Goal: Task Accomplishment & Management: Manage account settings

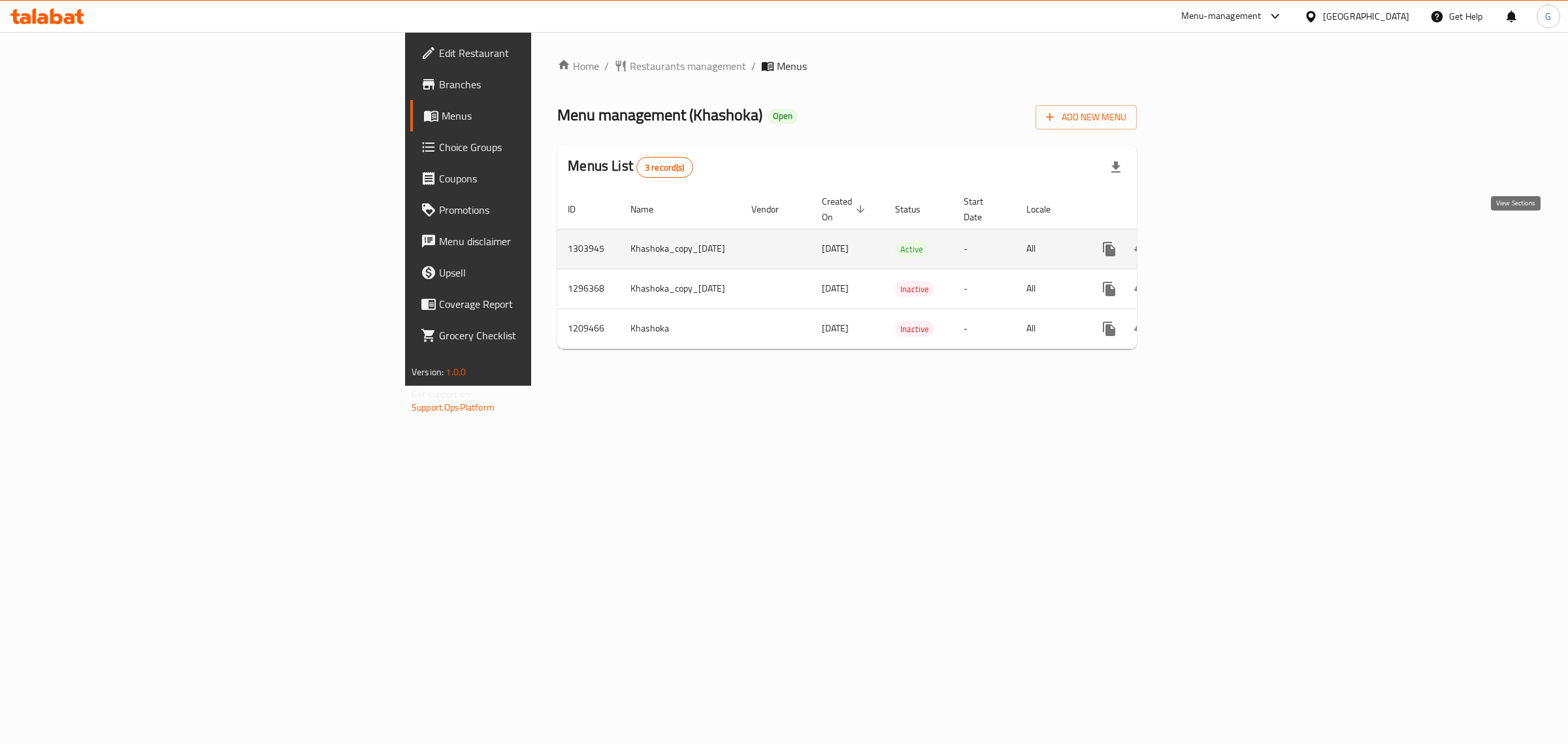
click at [1209, 243] on icon "enhanced table" at bounding box center [1203, 249] width 12 height 12
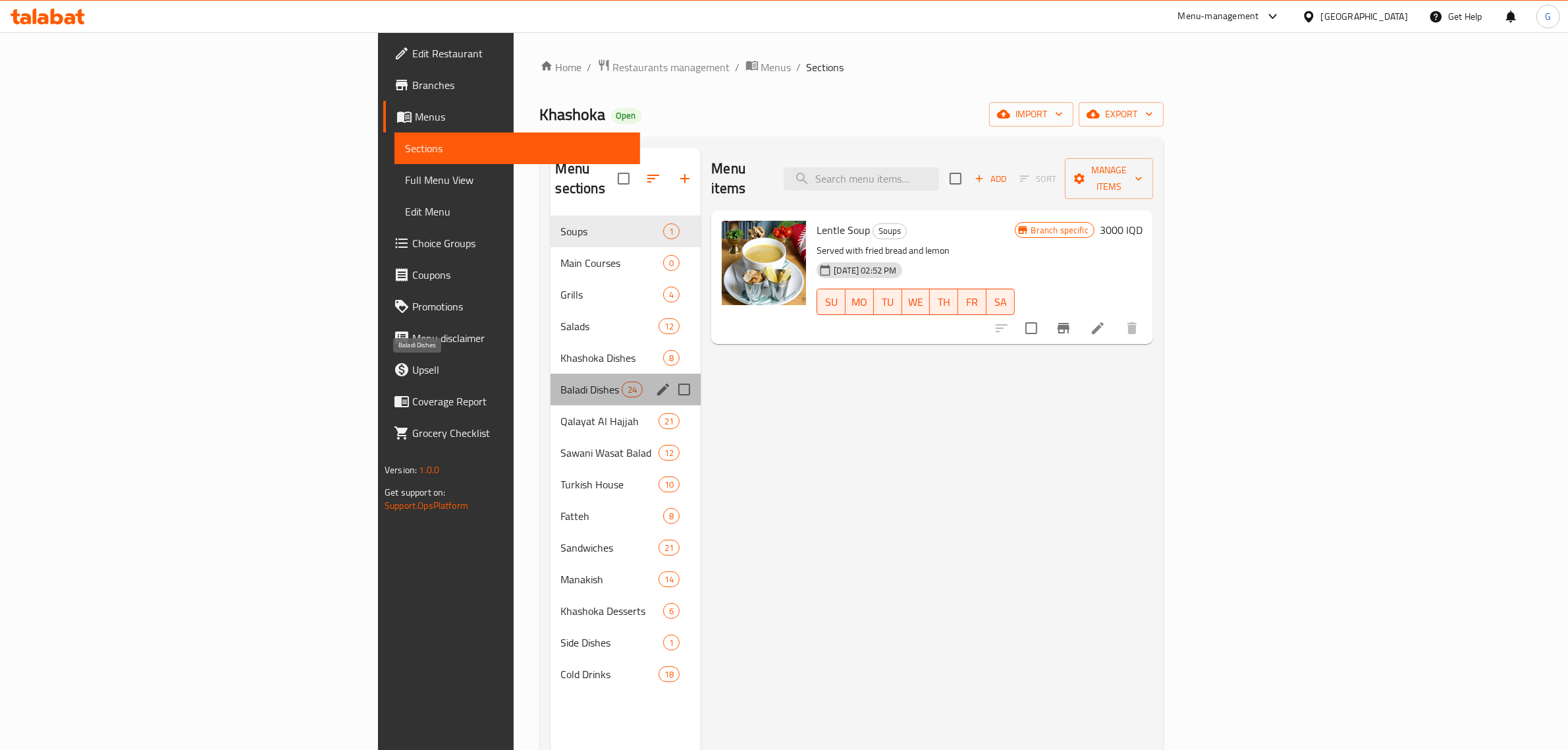
click at [561, 382] on span "Baladi Dishes" at bounding box center [592, 389] width 61 height 16
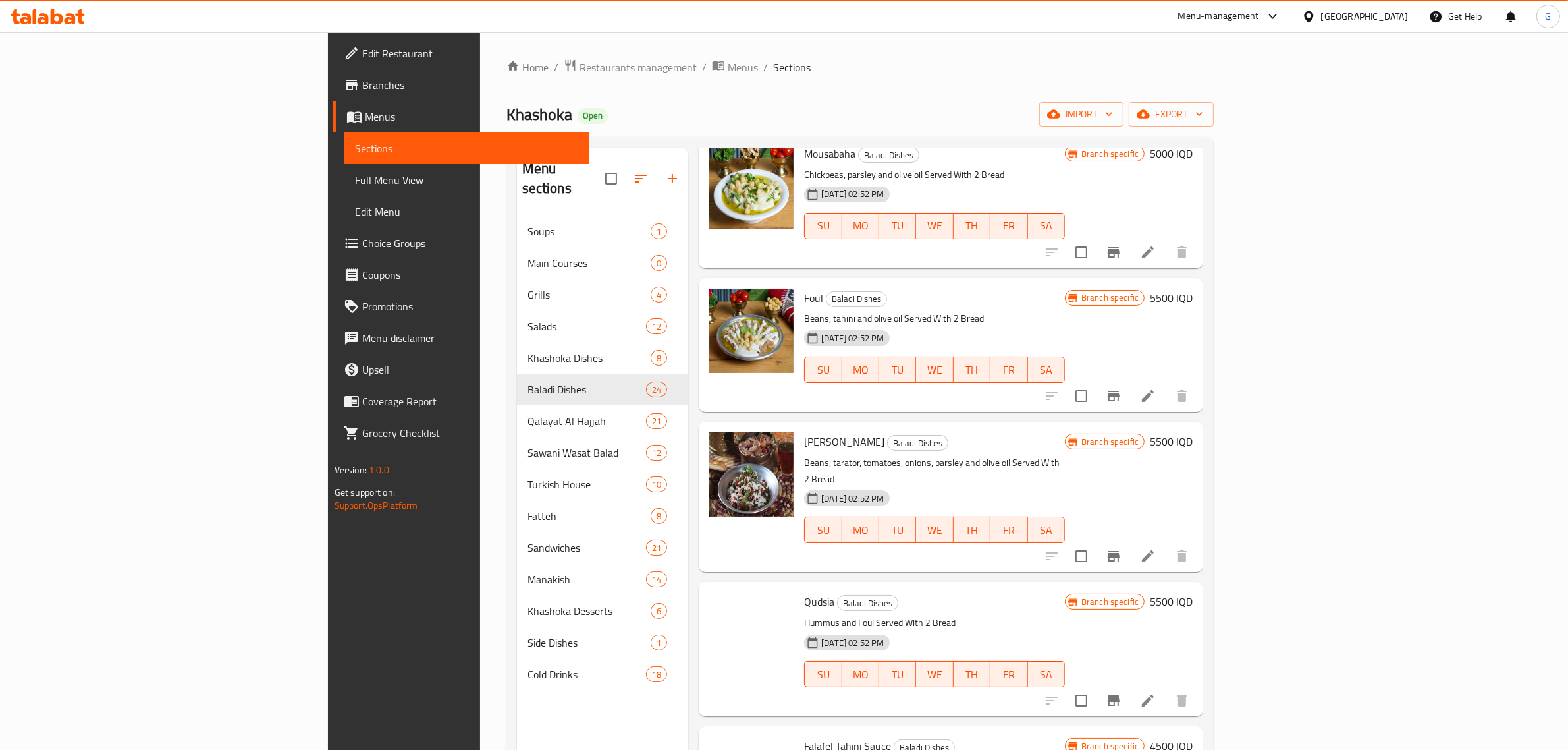
scroll to position [1400, 0]
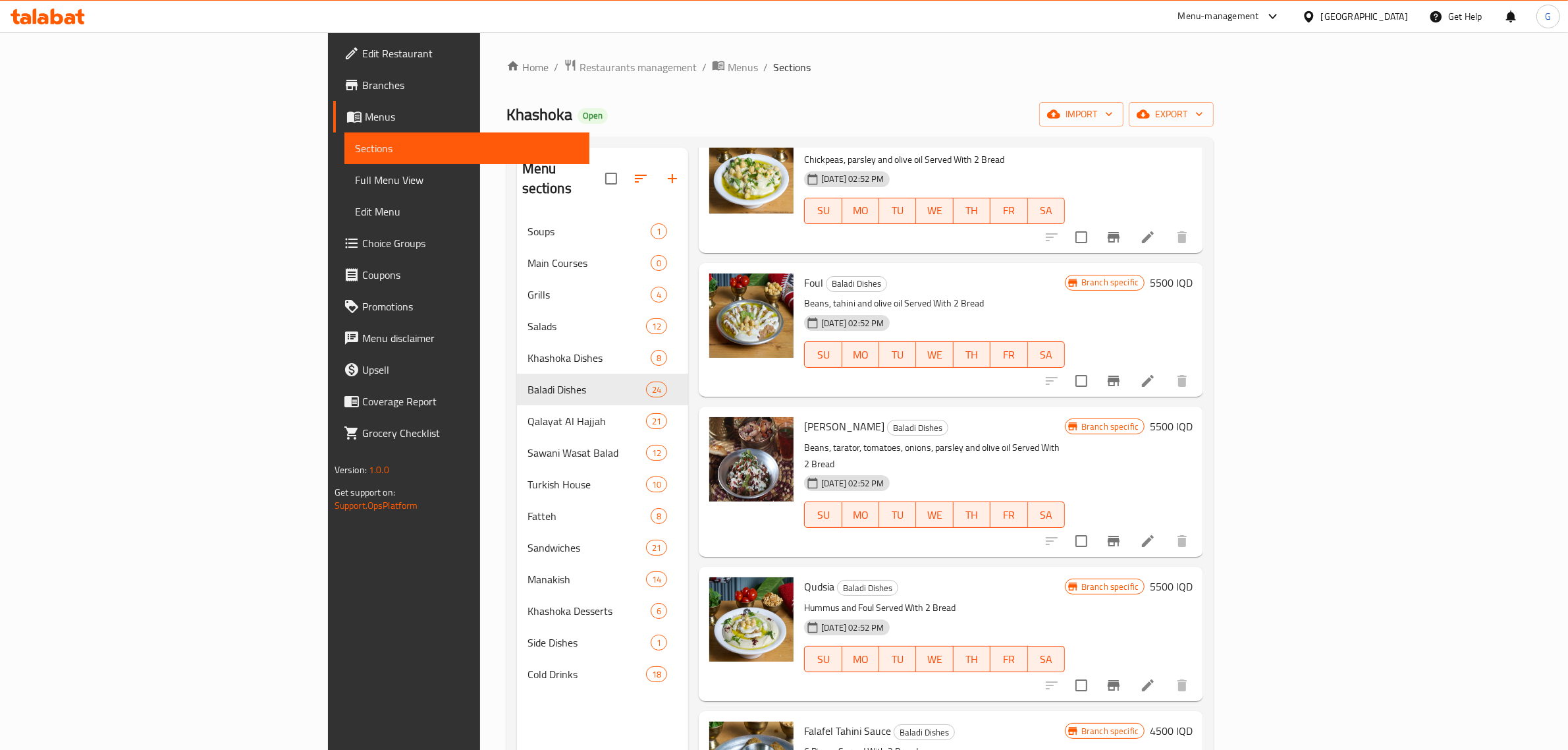
click at [1193, 417] on h6 "5500 IQD" at bounding box center [1171, 426] width 43 height 19
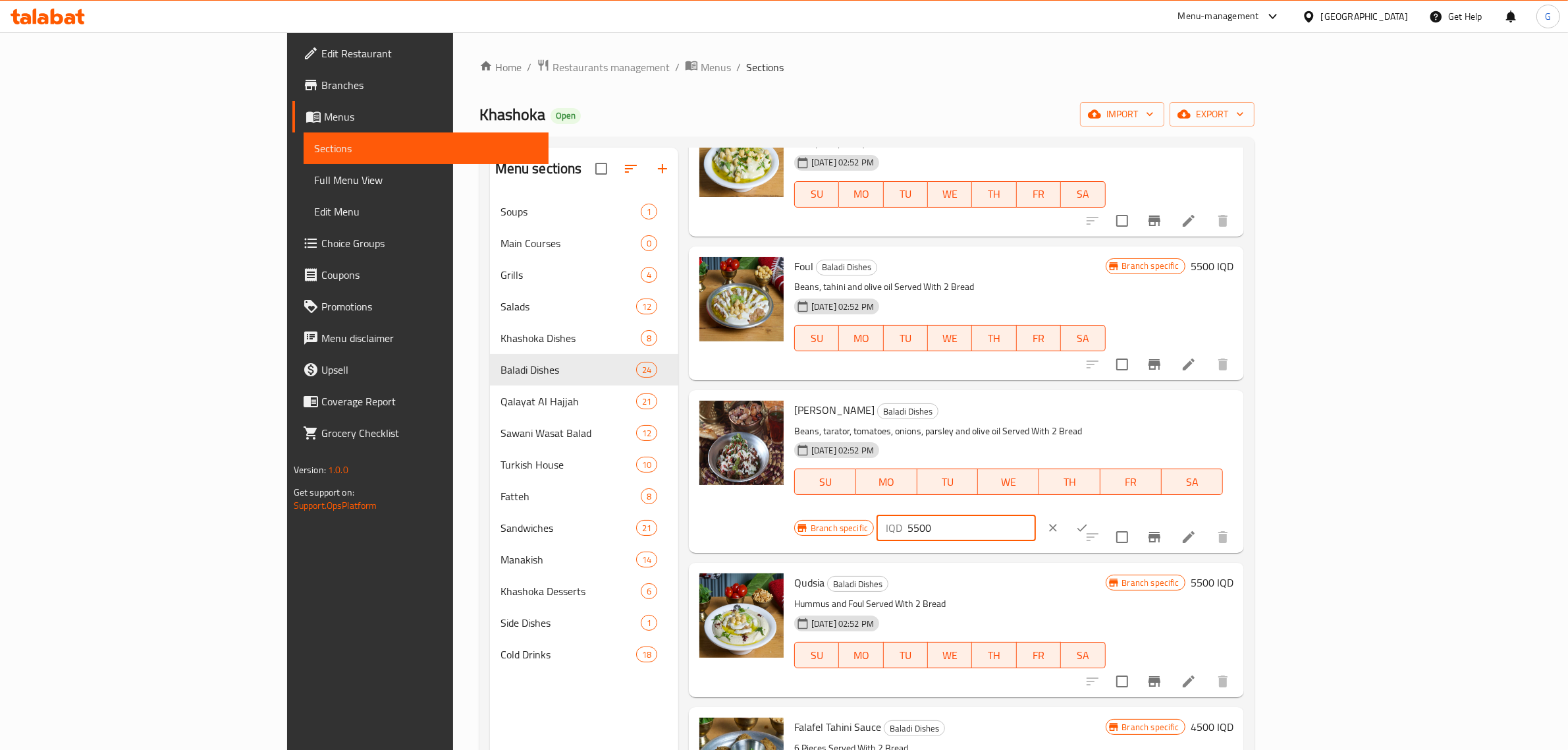
click at [1035, 514] on input "5500" at bounding box center [971, 528] width 128 height 26
type input "6000"
click at [1089, 521] on icon "ok" at bounding box center [1082, 528] width 13 height 13
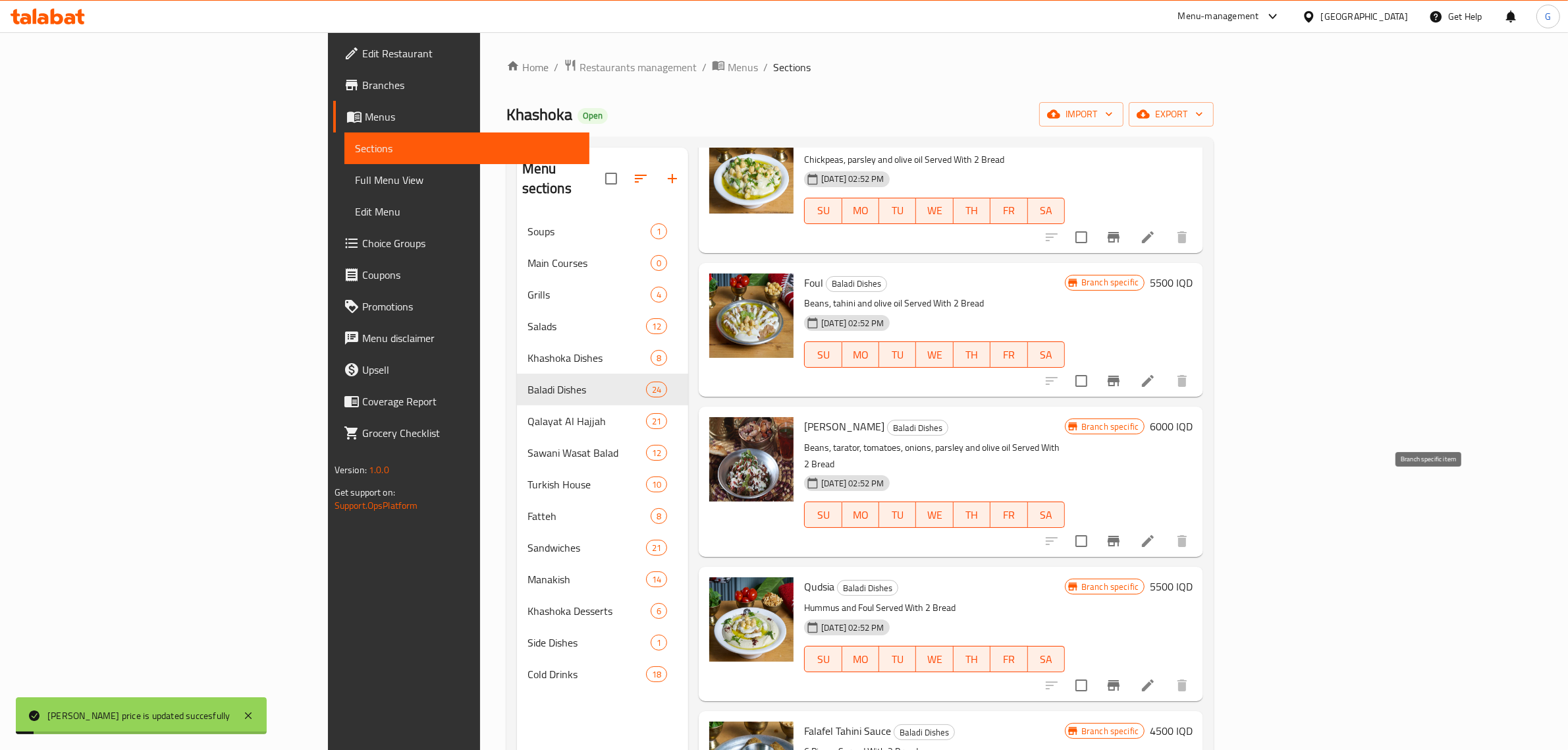
click at [1119, 536] on icon "Branch-specific-item" at bounding box center [1113, 541] width 12 height 10
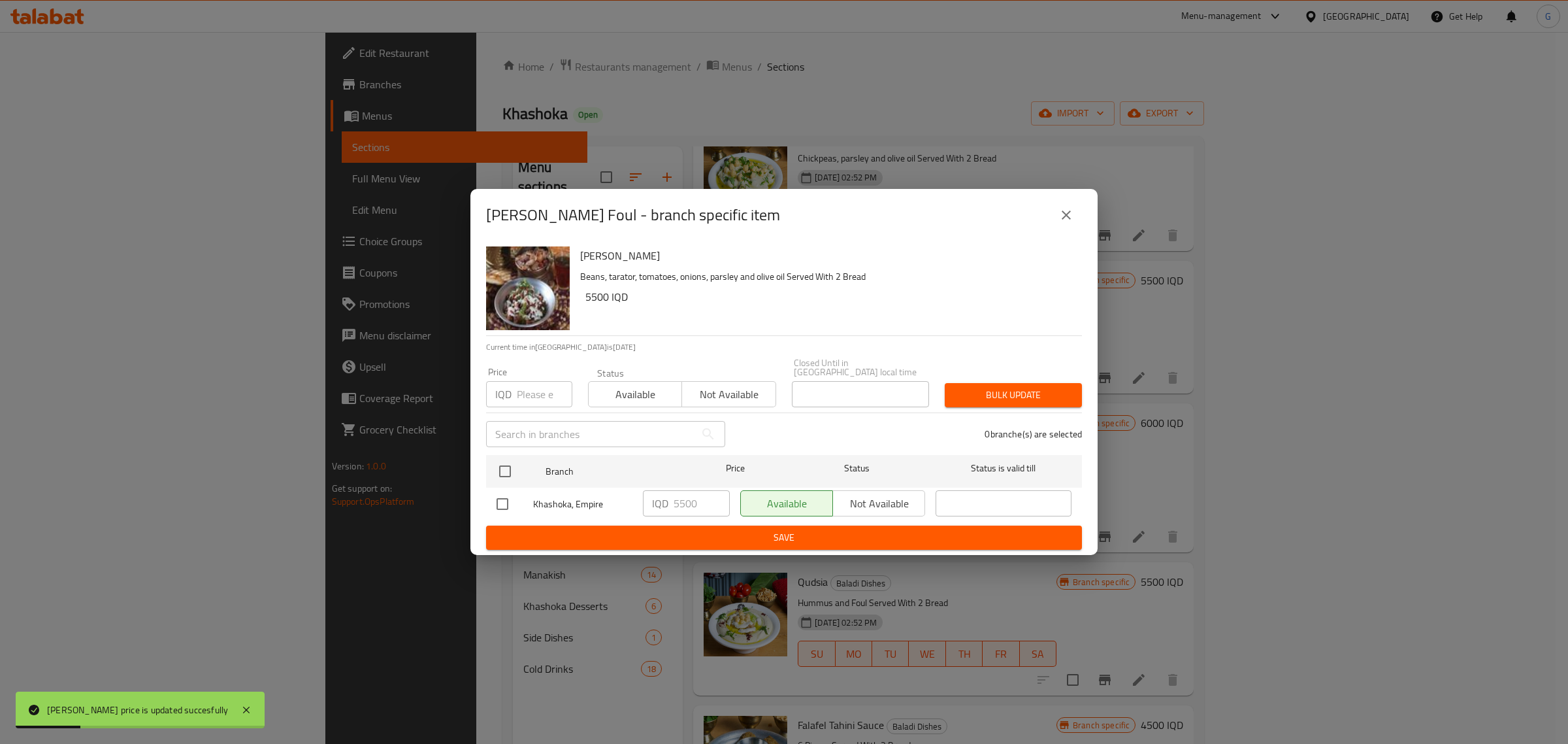
click at [517, 393] on input "number" at bounding box center [544, 394] width 56 height 26
type input "6000"
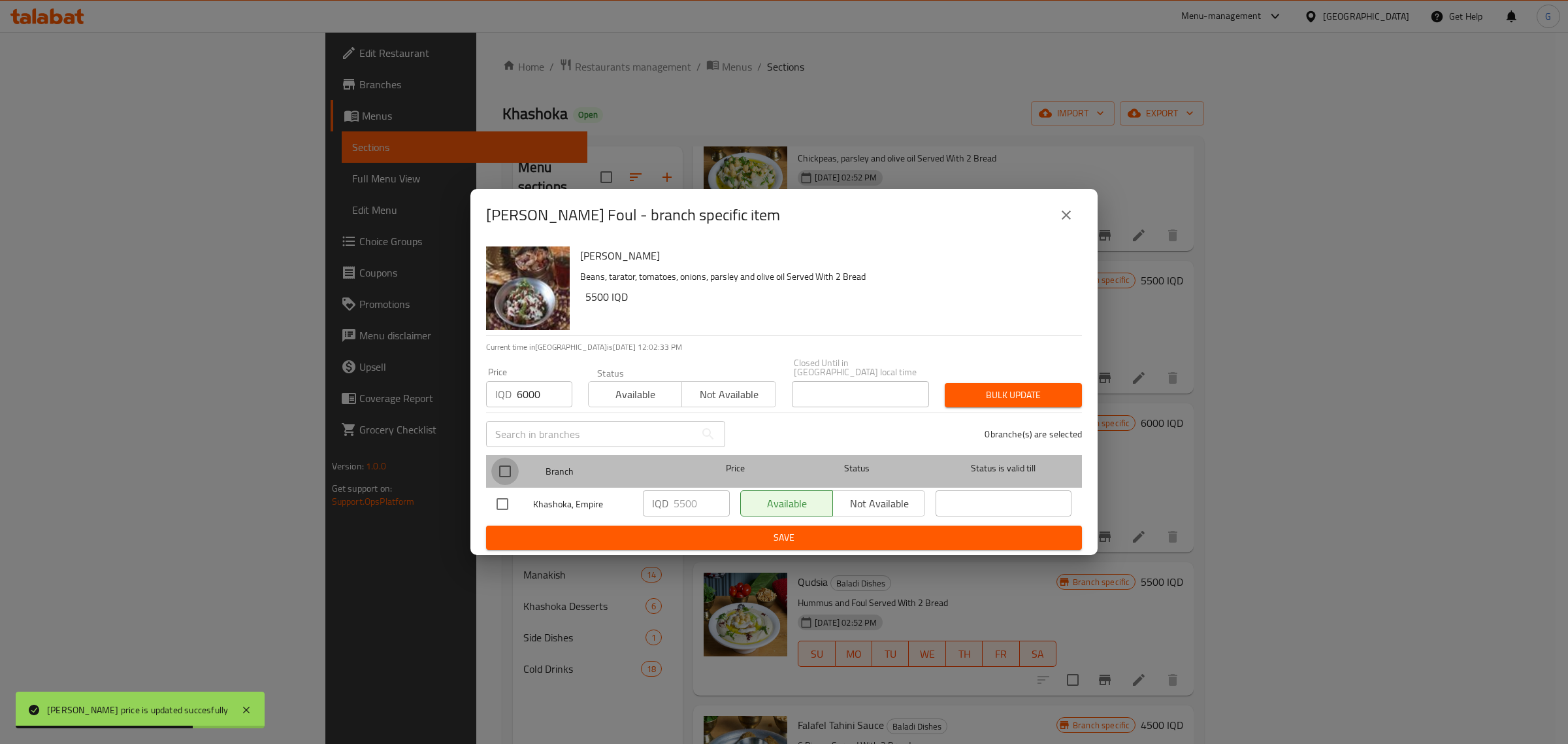
click at [492, 465] on input "checkbox" at bounding box center [505, 471] width 28 height 28
checkbox input "true"
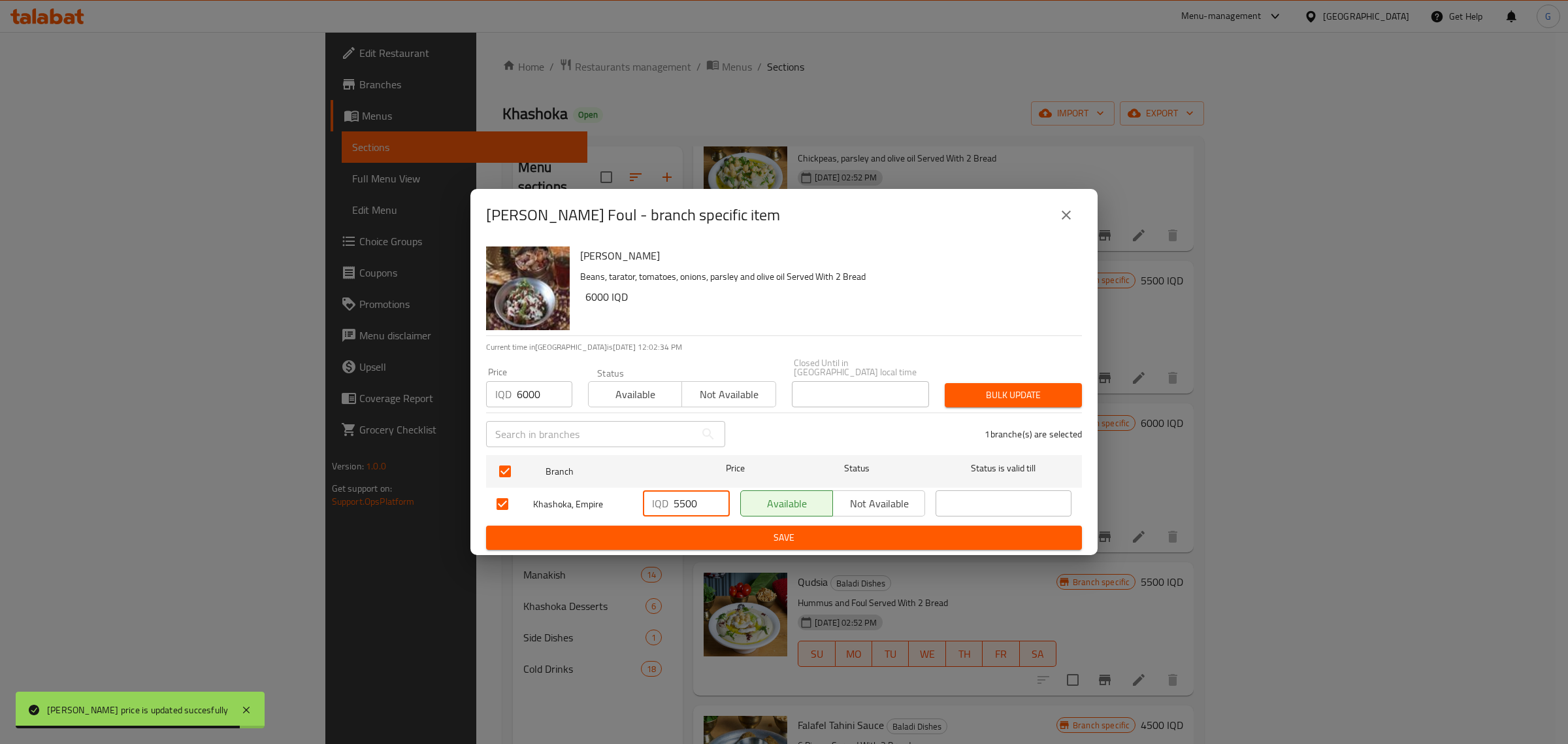
click at [677, 497] on input "5500" at bounding box center [702, 503] width 57 height 26
click at [678, 498] on input "5500" at bounding box center [702, 503] width 57 height 26
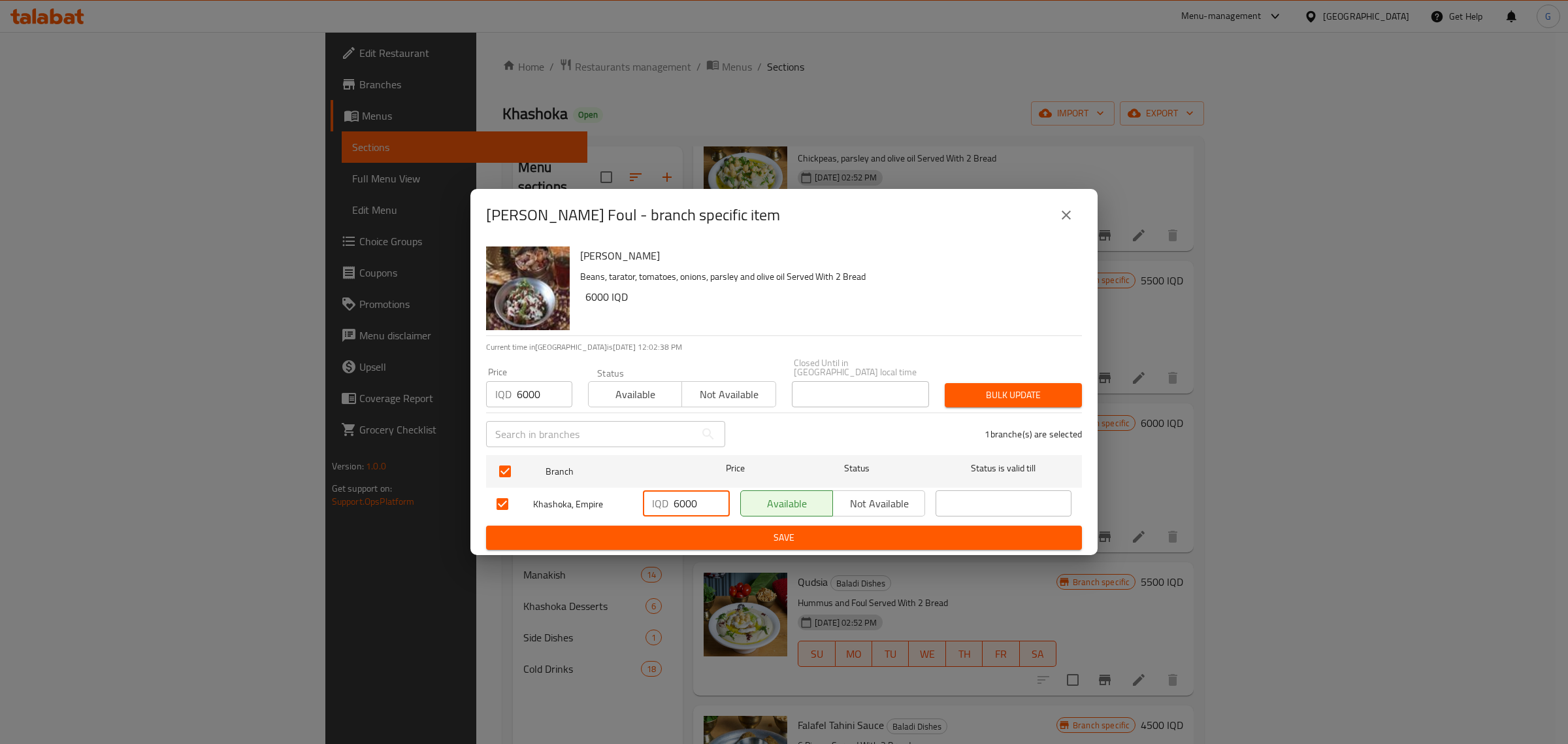
type input "6000"
click at [693, 525] on button "Save" at bounding box center [784, 537] width 595 height 24
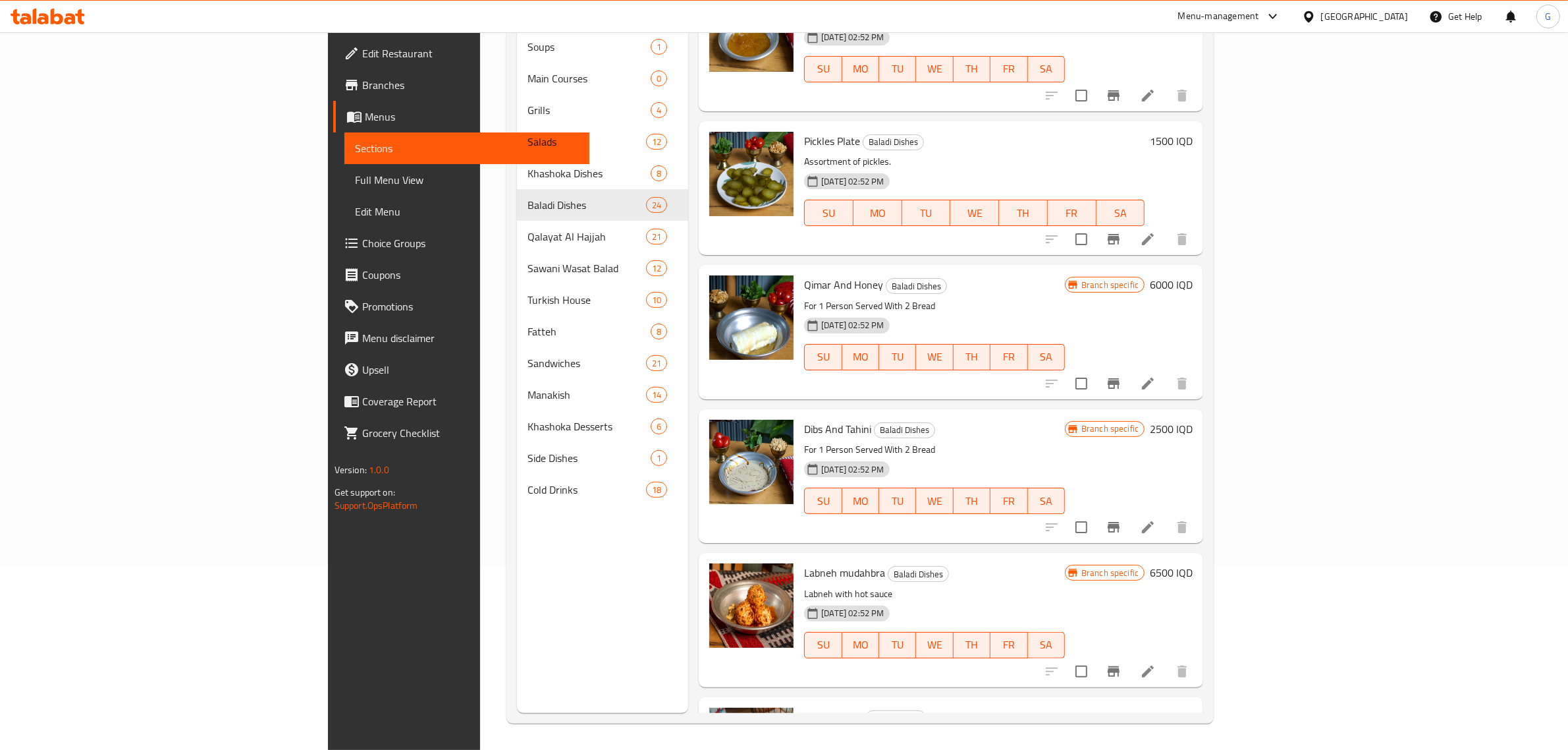
scroll to position [2735, 0]
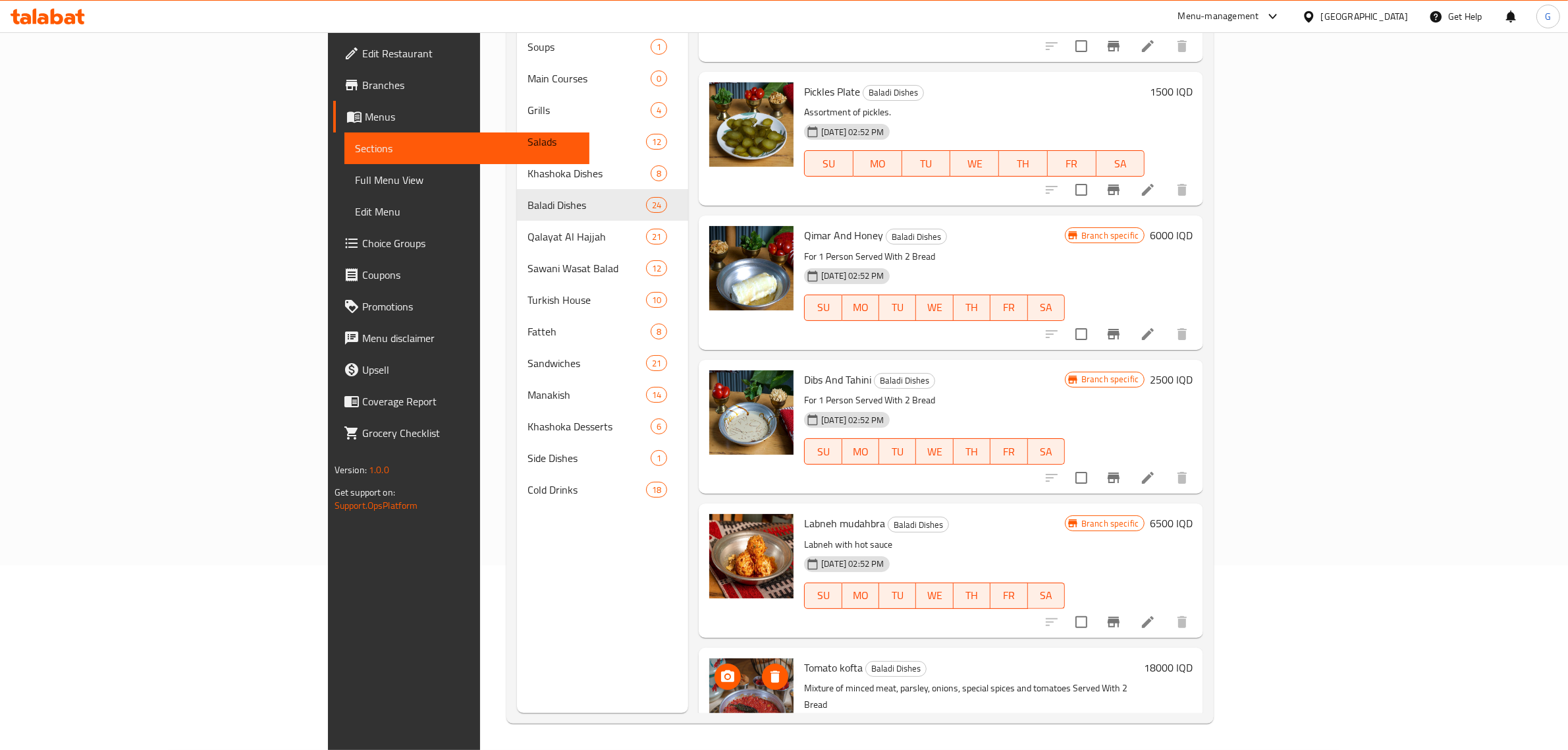
drag, startPoint x: 660, startPoint y: 626, endPoint x: 1483, endPoint y: 589, distance: 823.8
click at [1193, 658] on h6 "18000 IQD" at bounding box center [1168, 667] width 49 height 19
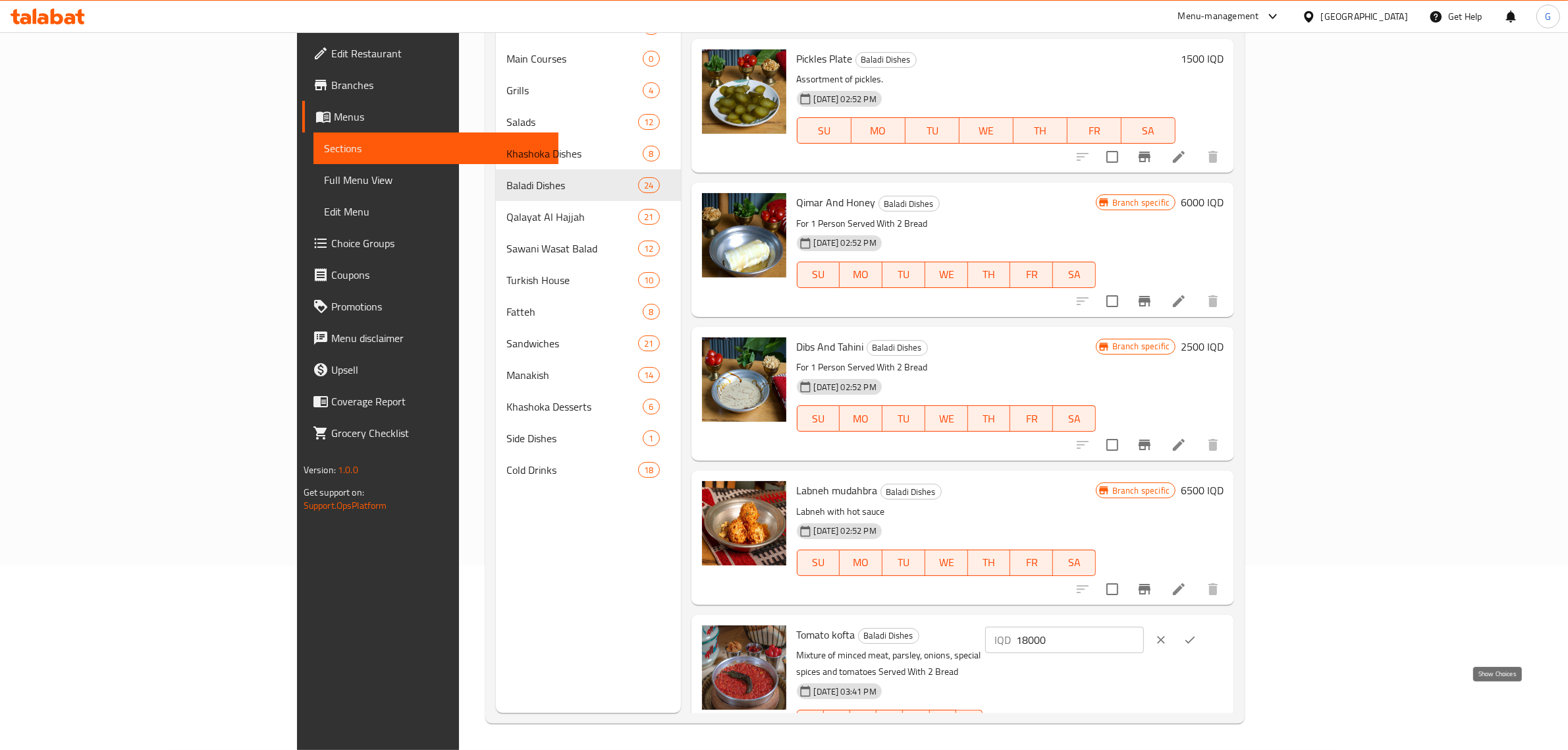
click at [1221, 741] on icon "show more" at bounding box center [1213, 749] width 16 height 16
click at [1168, 633] on icon "clear" at bounding box center [1161, 639] width 13 height 13
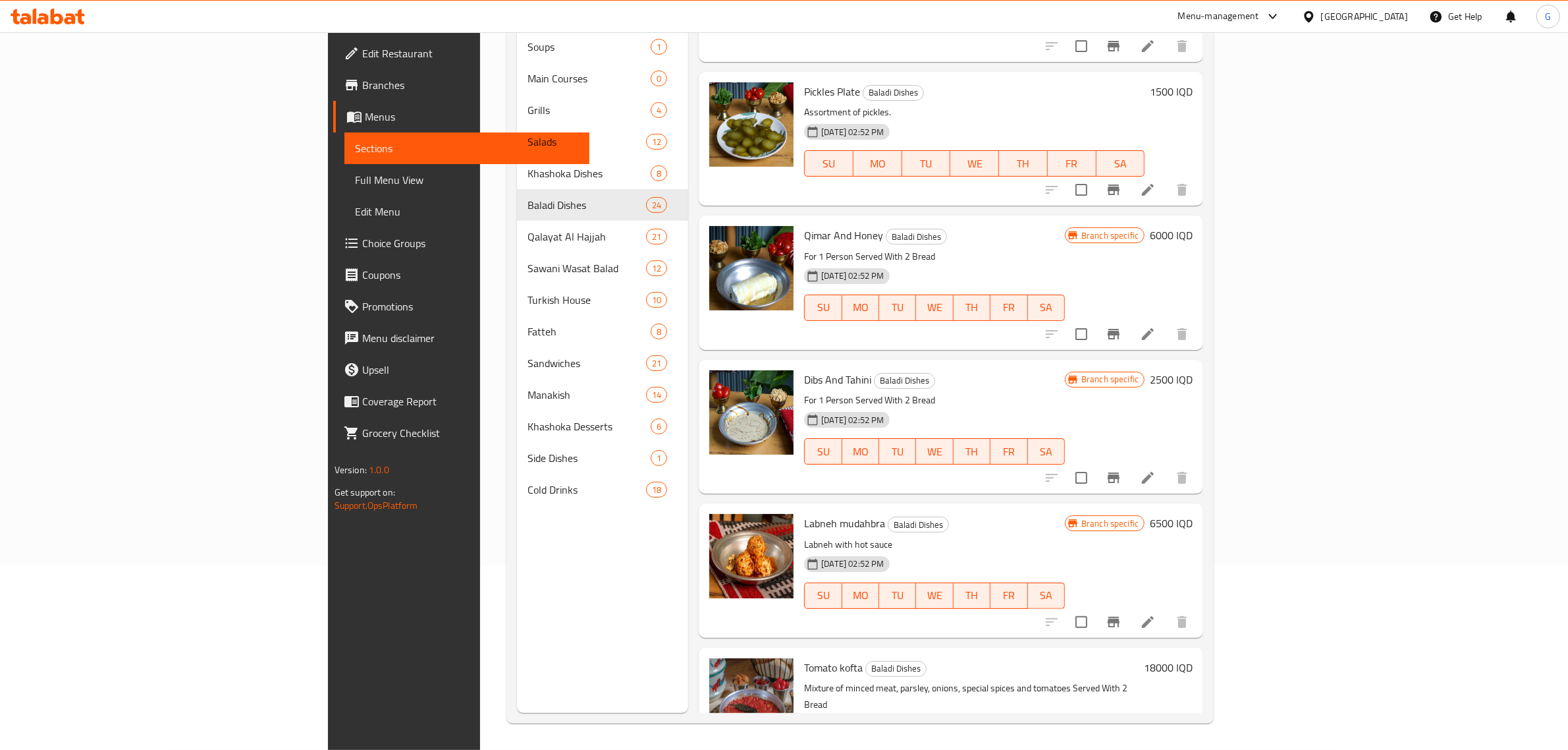
scroll to position [3022, 0]
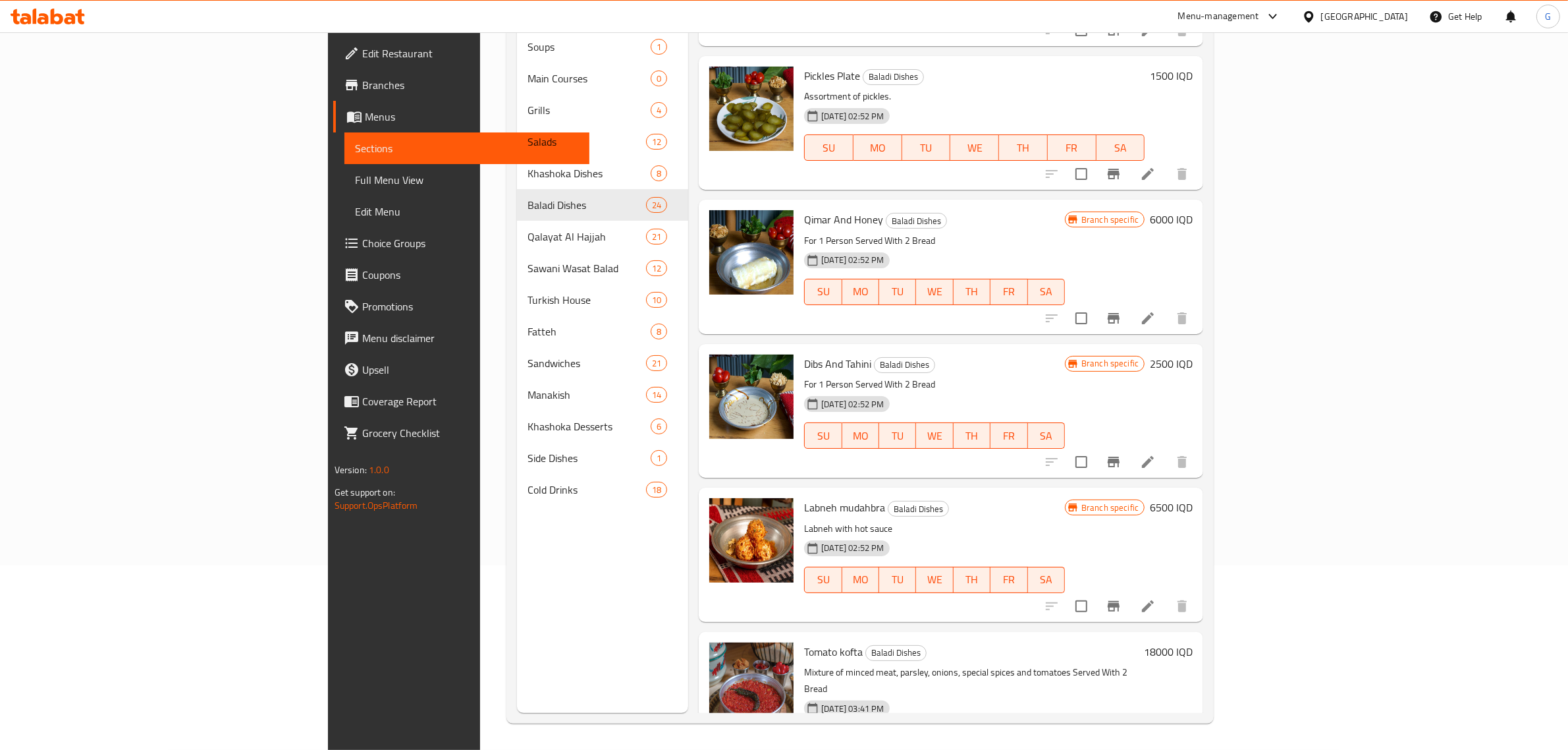
scroll to position [2735, 0]
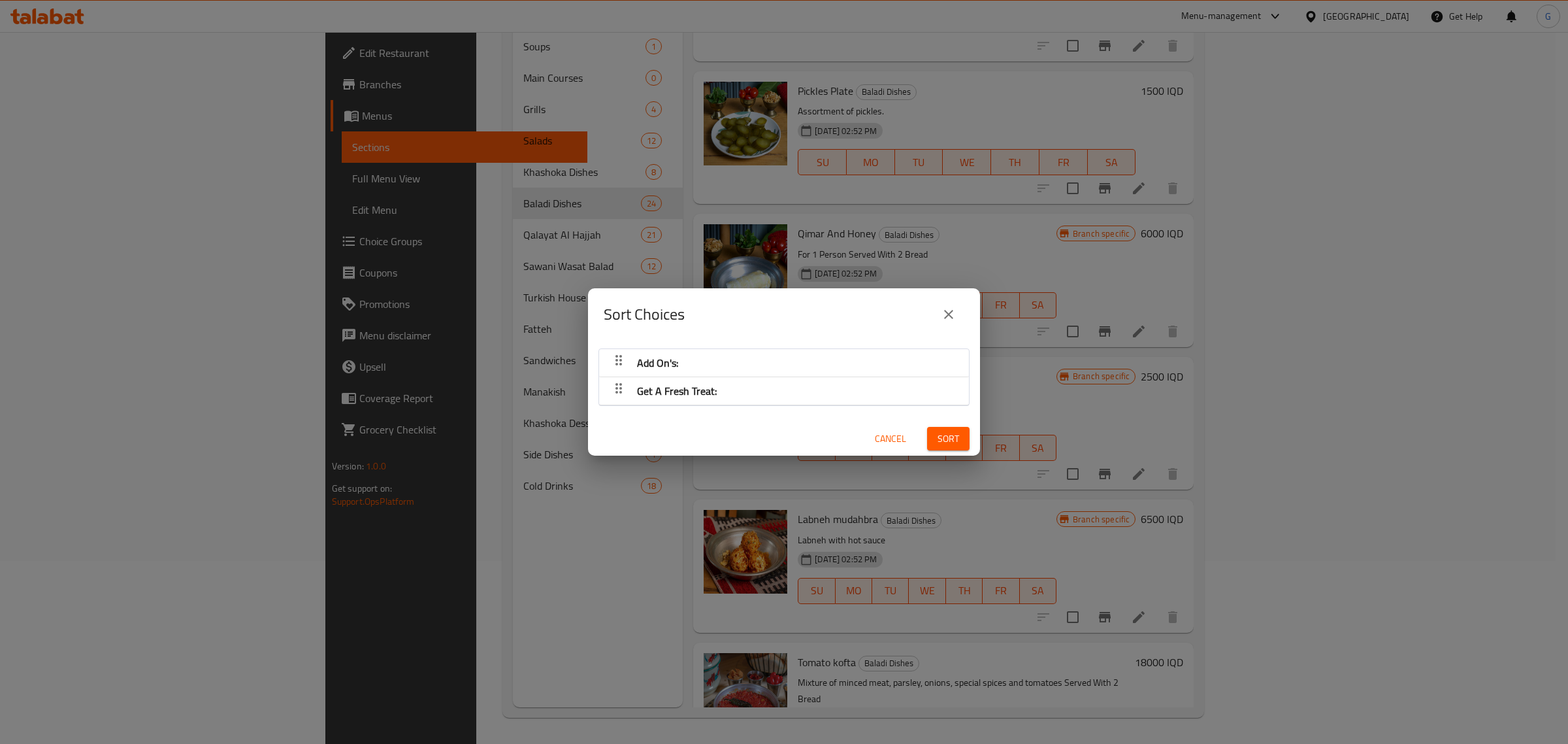
click at [961, 305] on button "close" at bounding box center [948, 314] width 31 height 31
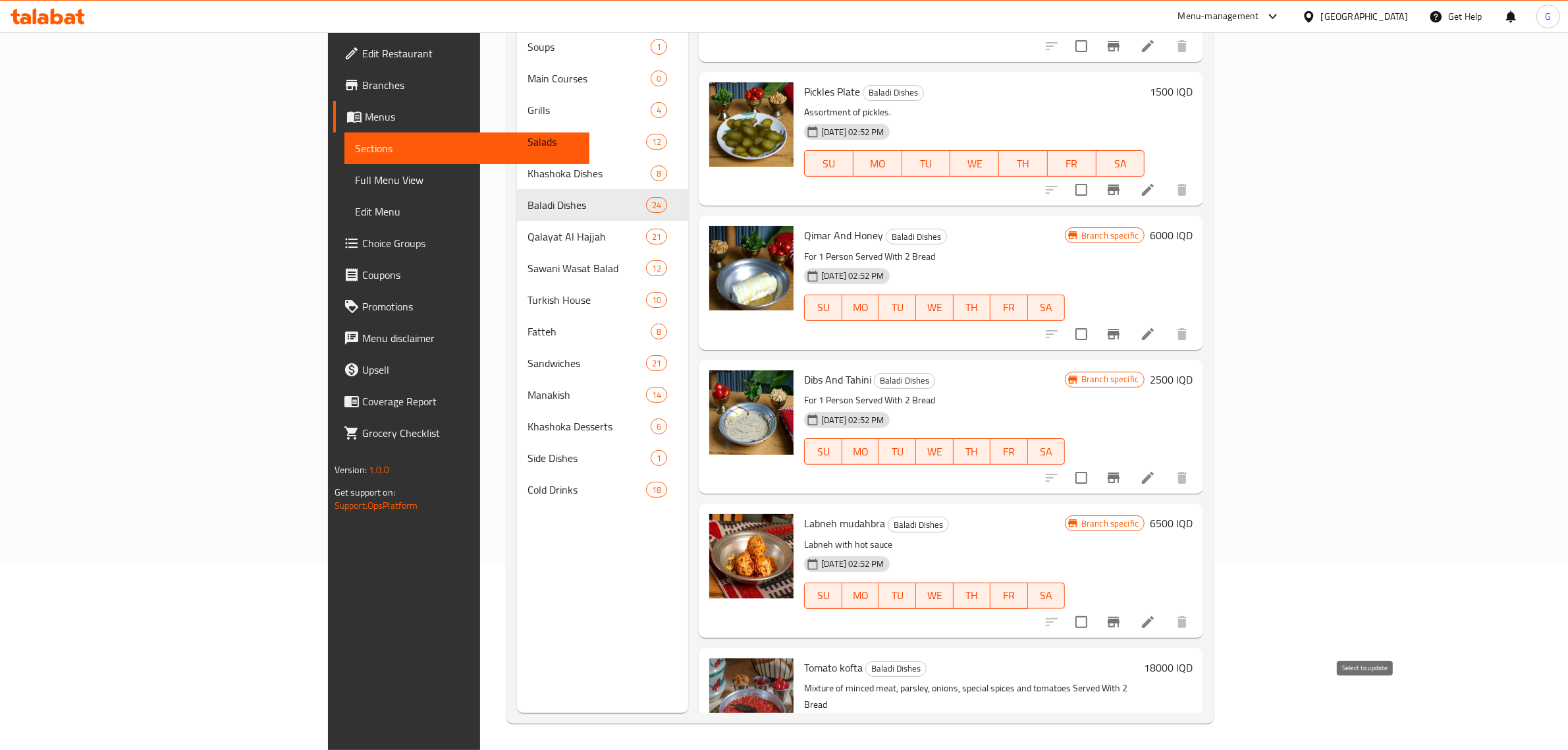
checkbox input "false"
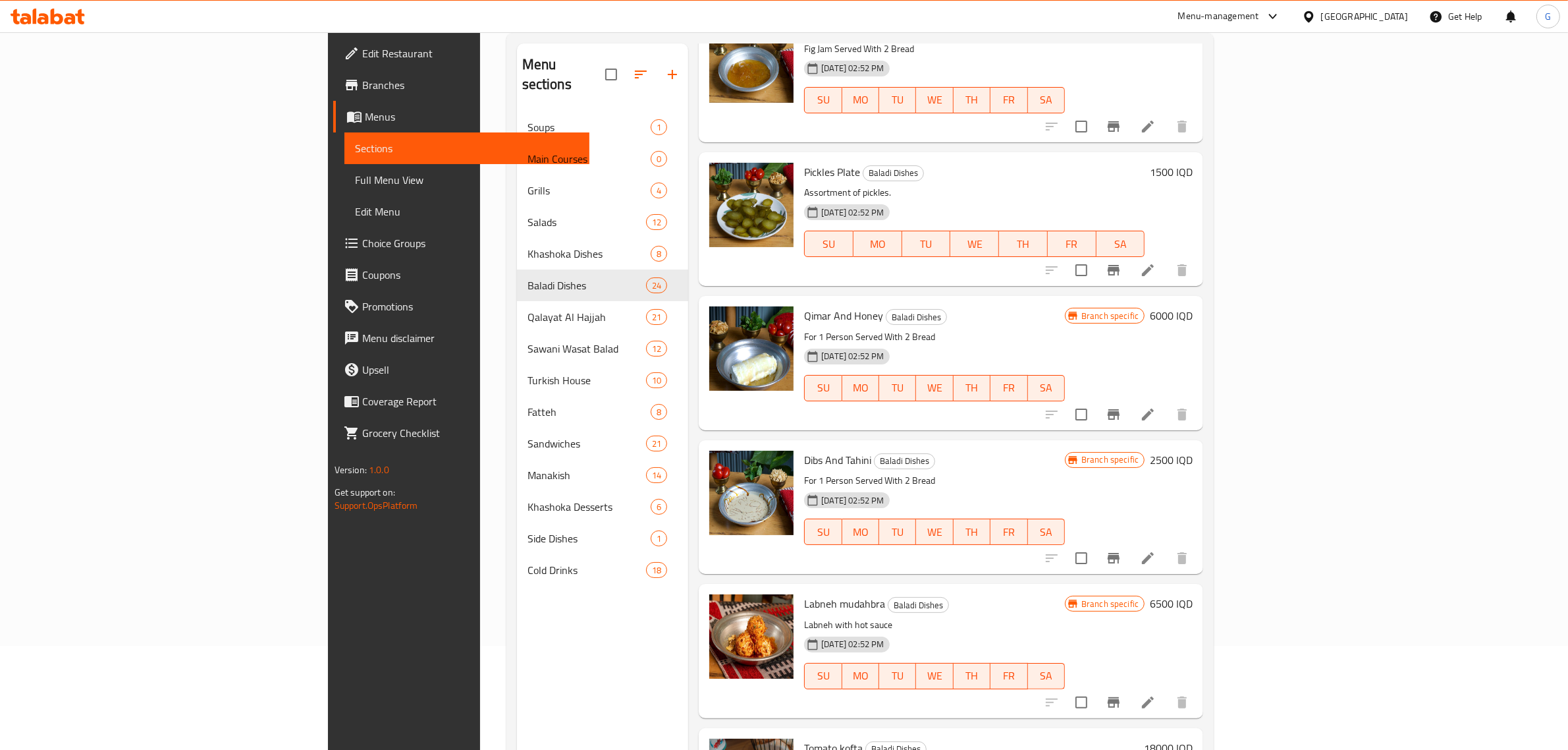
scroll to position [185, 0]
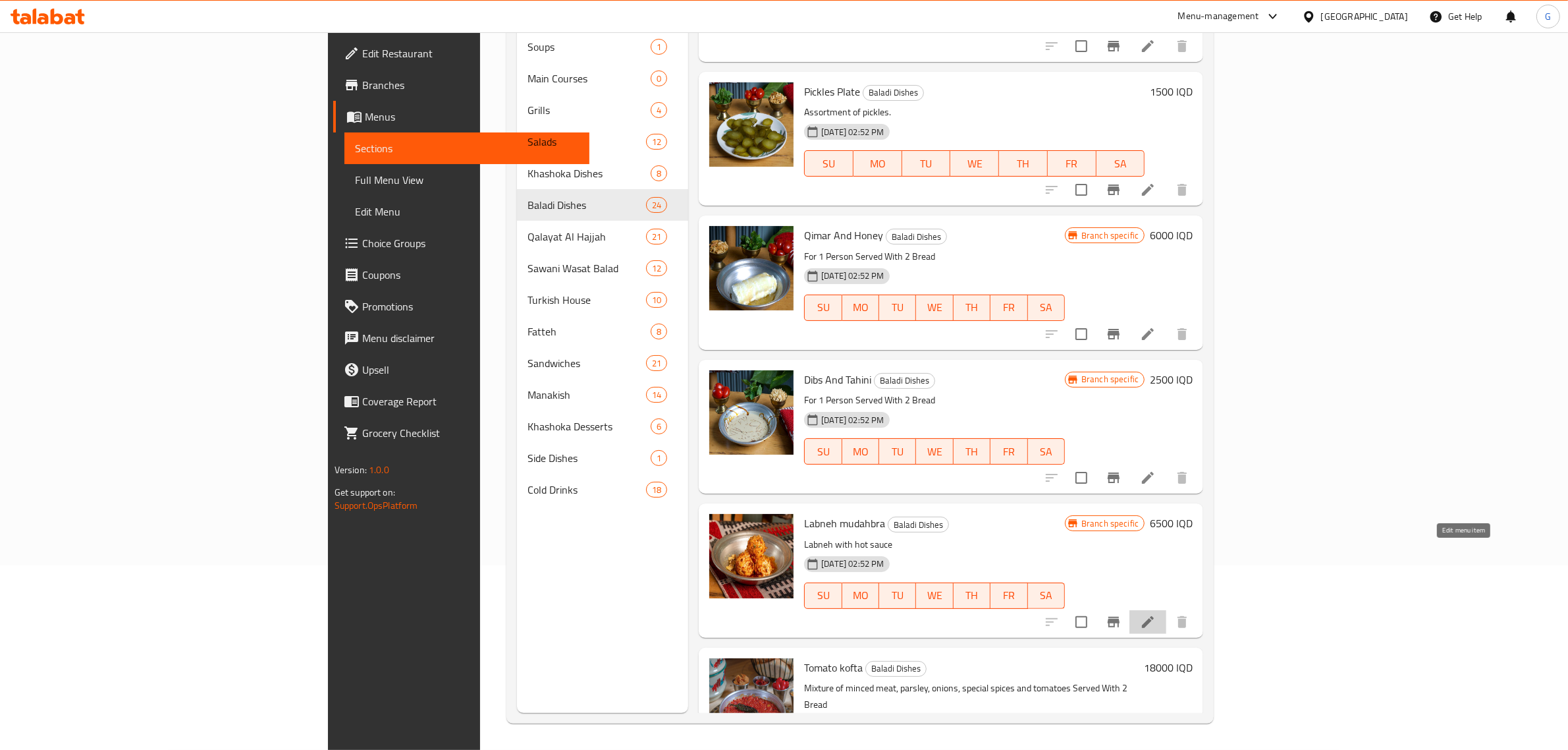
click at [1155, 614] on icon at bounding box center [1148, 621] width 16 height 16
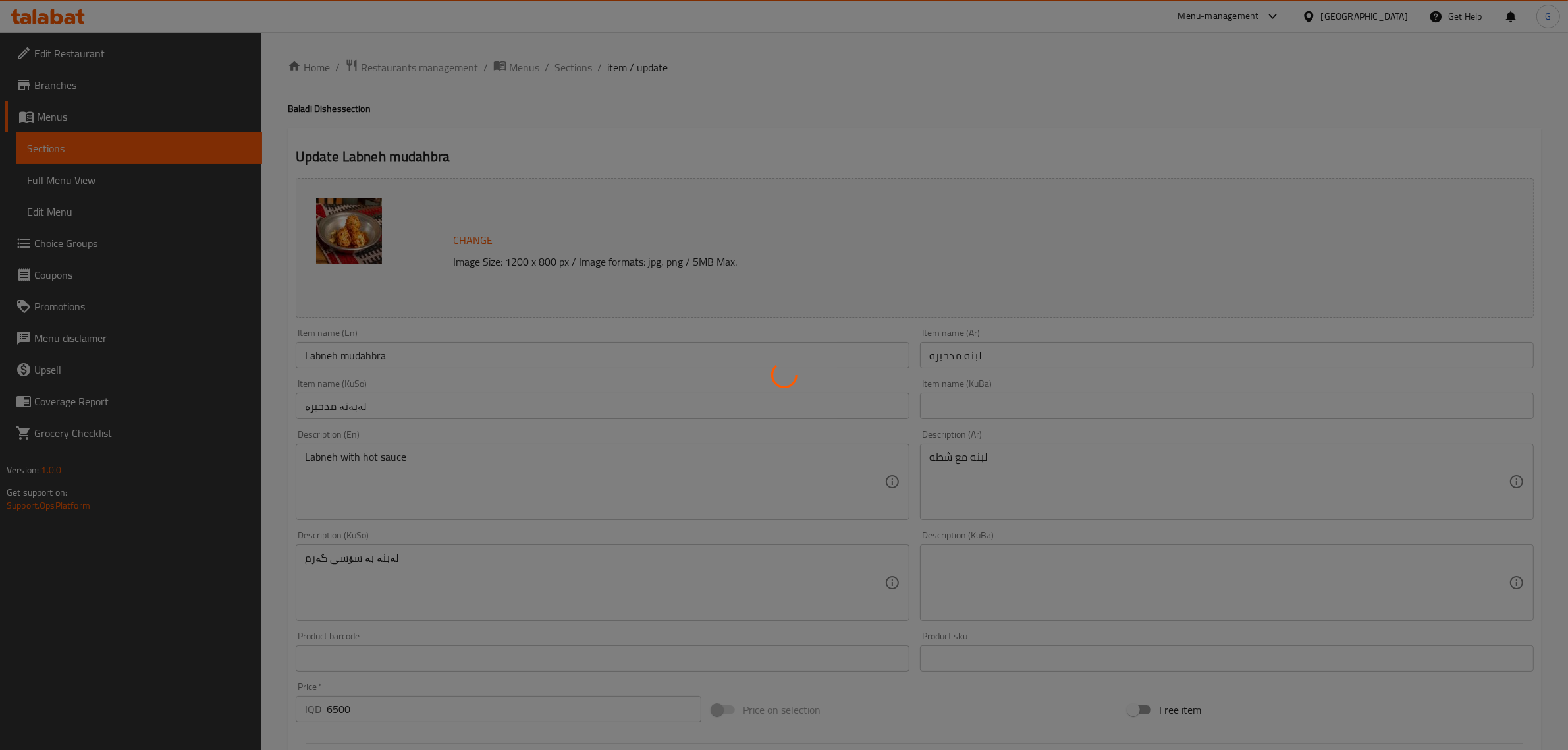
click at [434, 352] on div at bounding box center [784, 375] width 1568 height 750
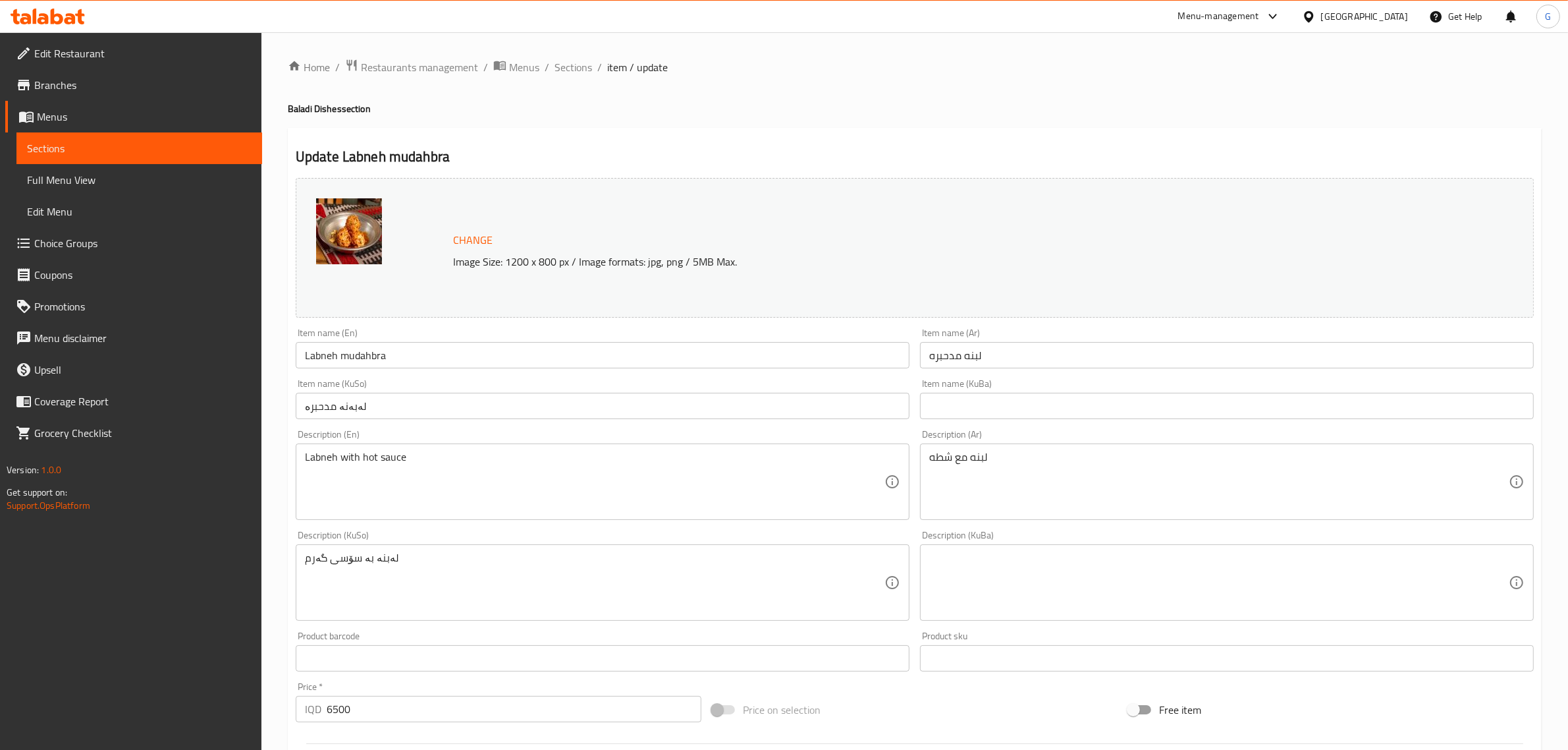
click at [434, 354] on input "Labneh mudahbra" at bounding box center [602, 355] width 613 height 26
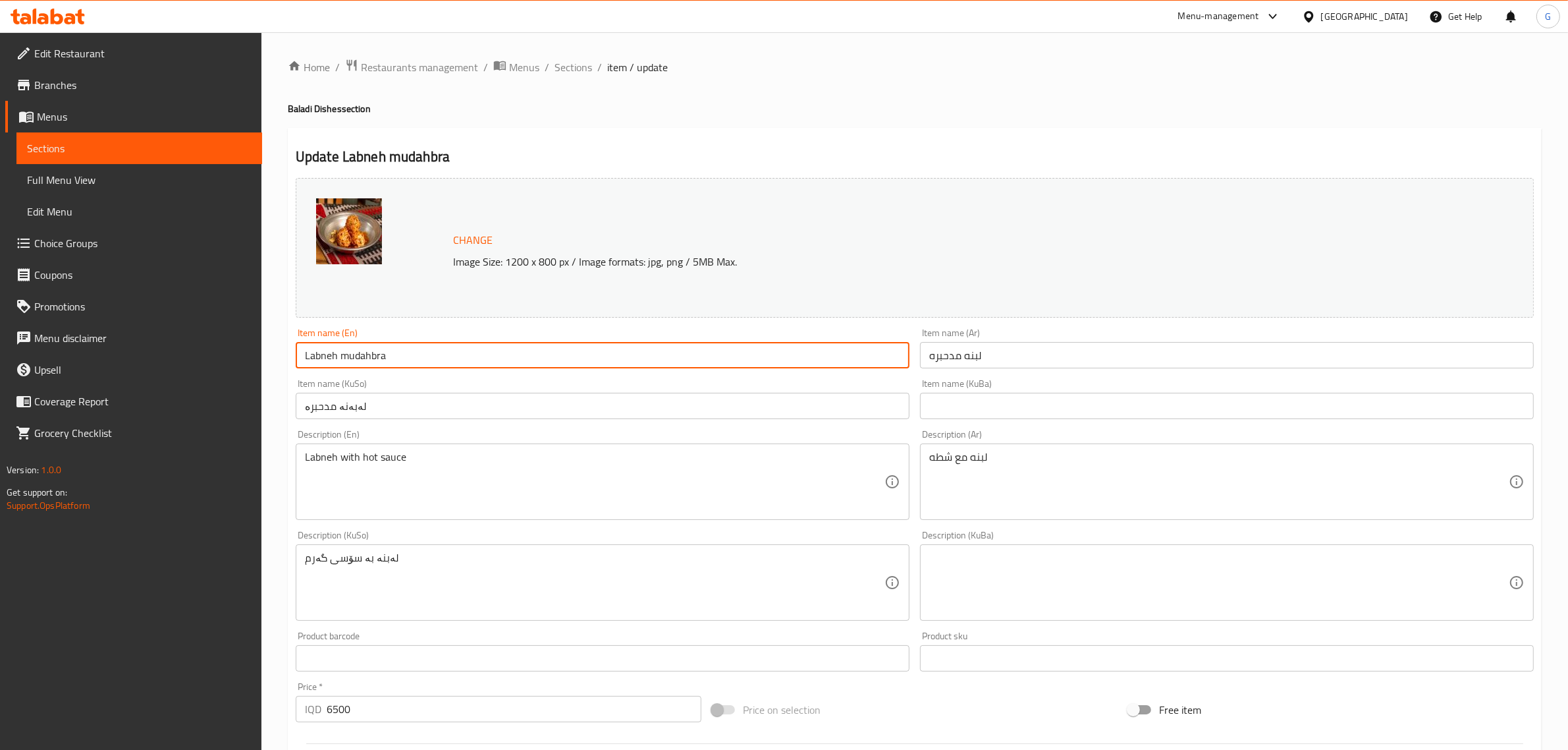
click at [941, 362] on input "لبنه مدحبره" at bounding box center [1226, 355] width 613 height 26
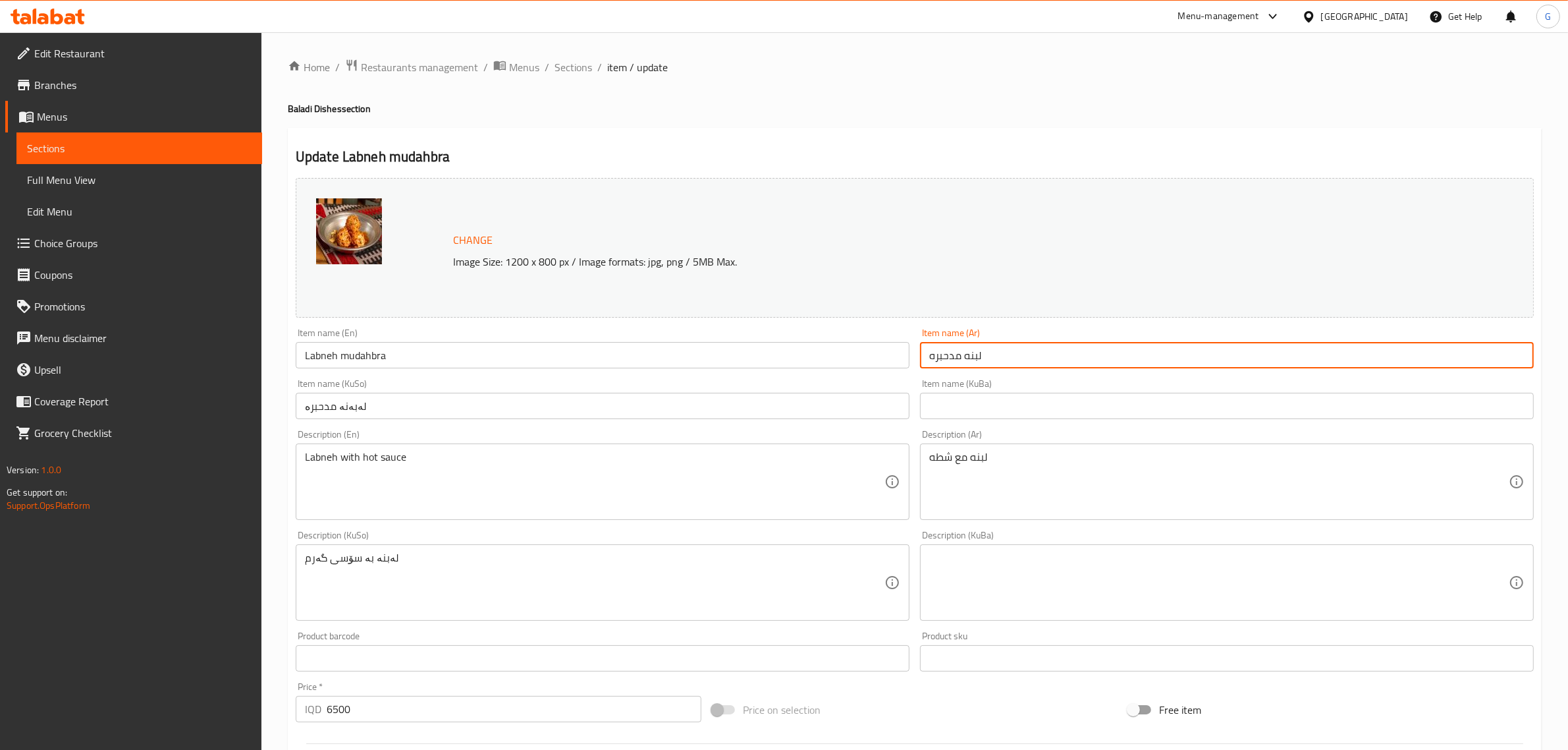
click at [941, 362] on input "لبنه مدحبره" at bounding box center [1226, 355] width 613 height 26
paste input "مع شطه"
type input "لبنه مدحبره مع شطه"
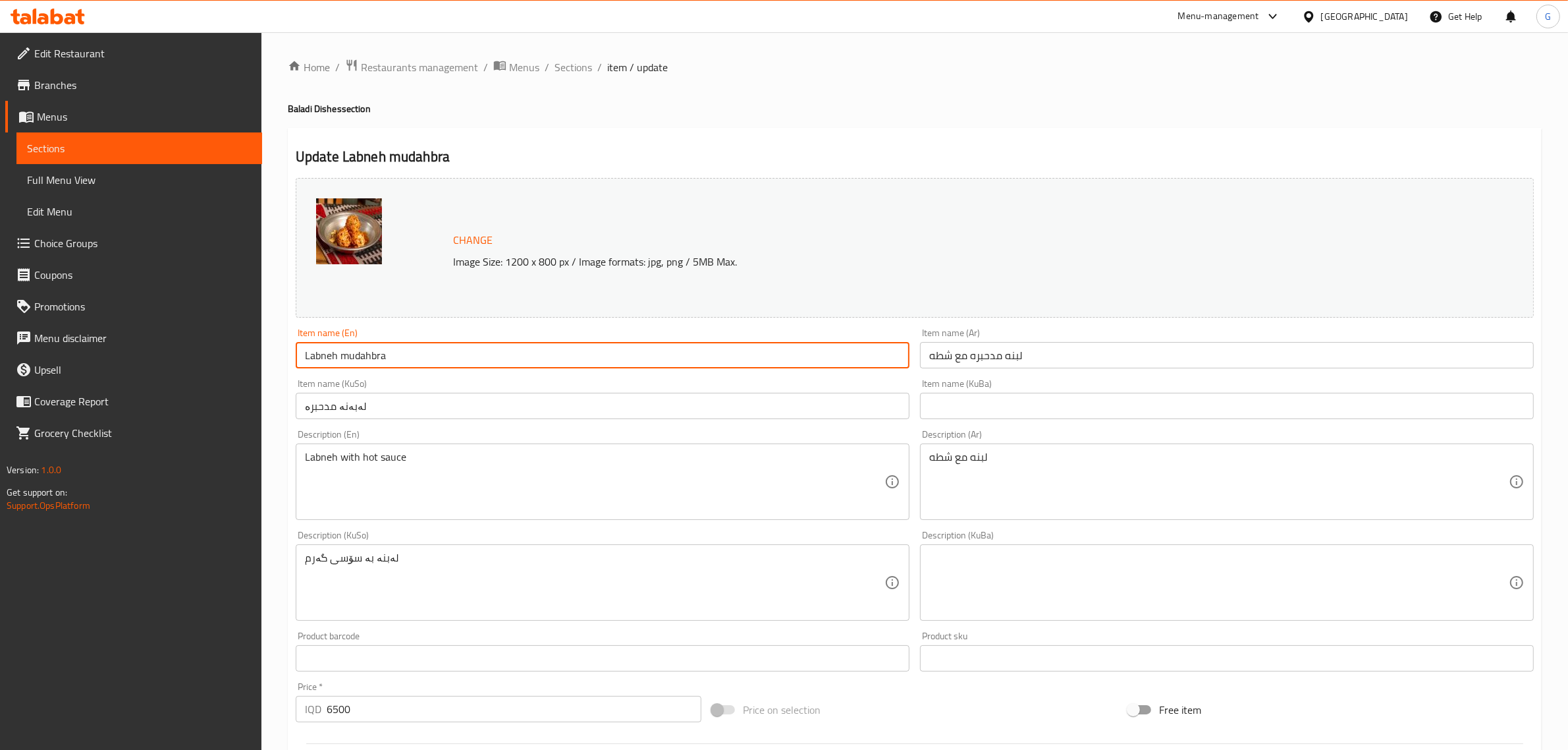
click at [551, 356] on input "Labneh mudahbra" at bounding box center [602, 355] width 613 height 26
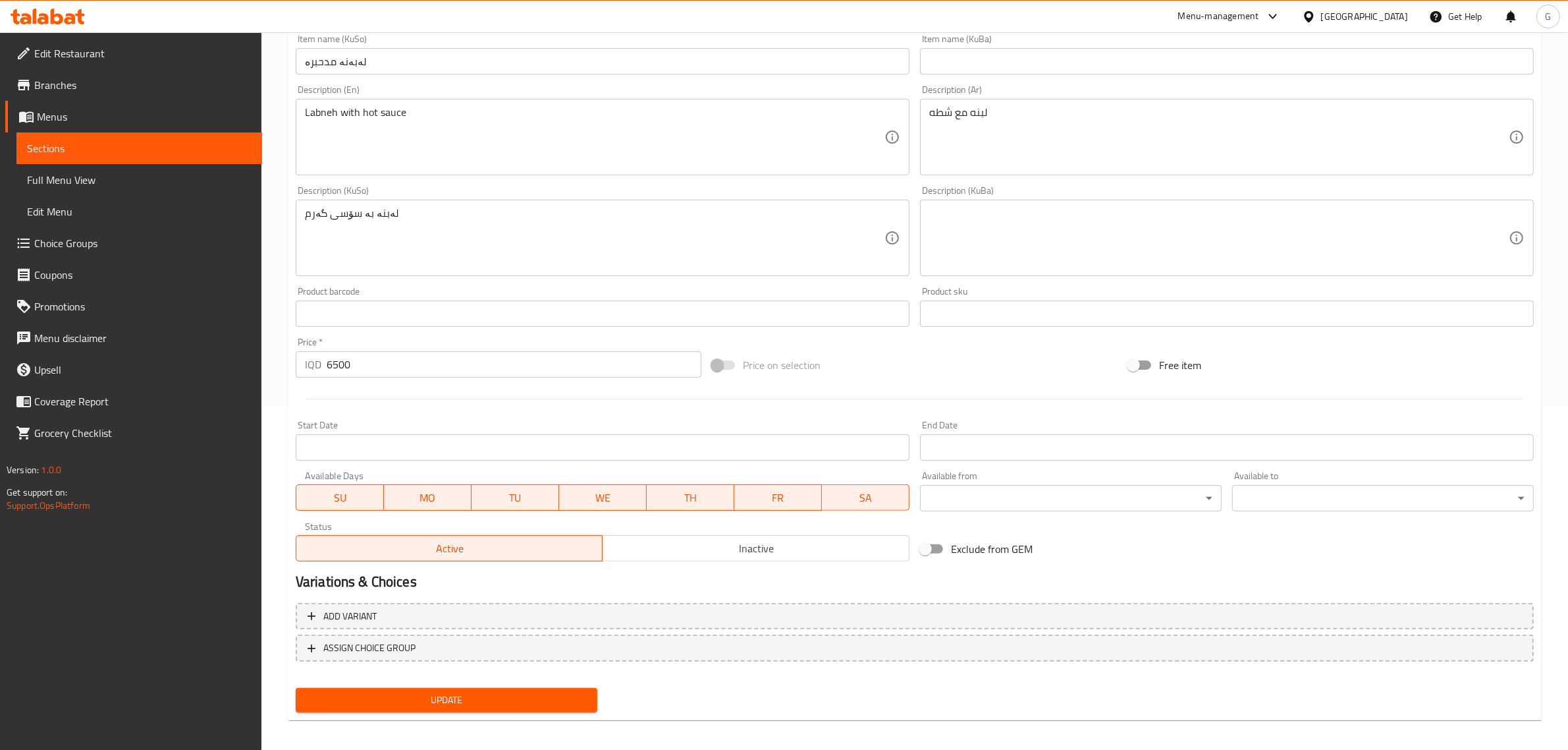
scroll to position [350, 0]
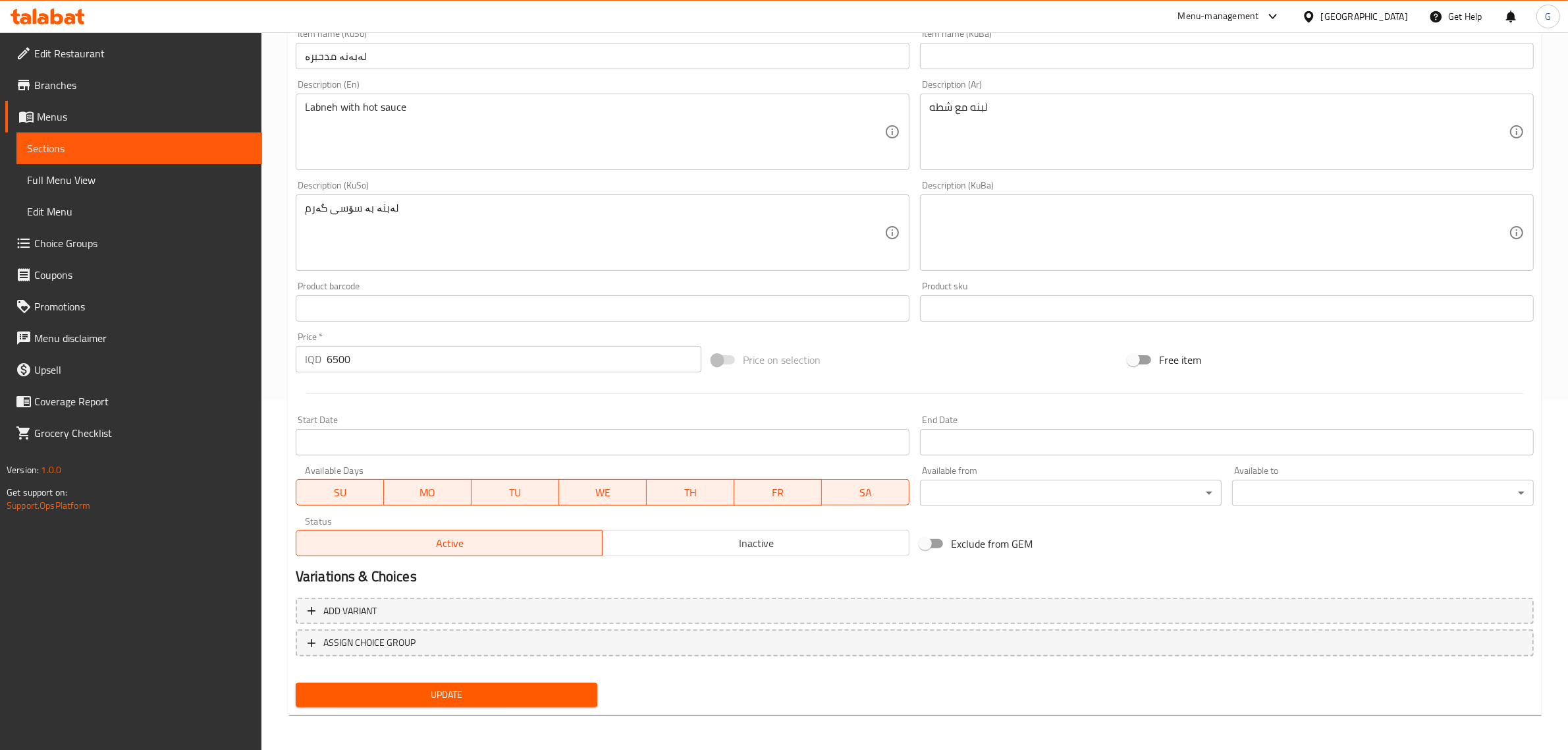
click at [574, 687] on span "Update" at bounding box center [447, 695] width 281 height 17
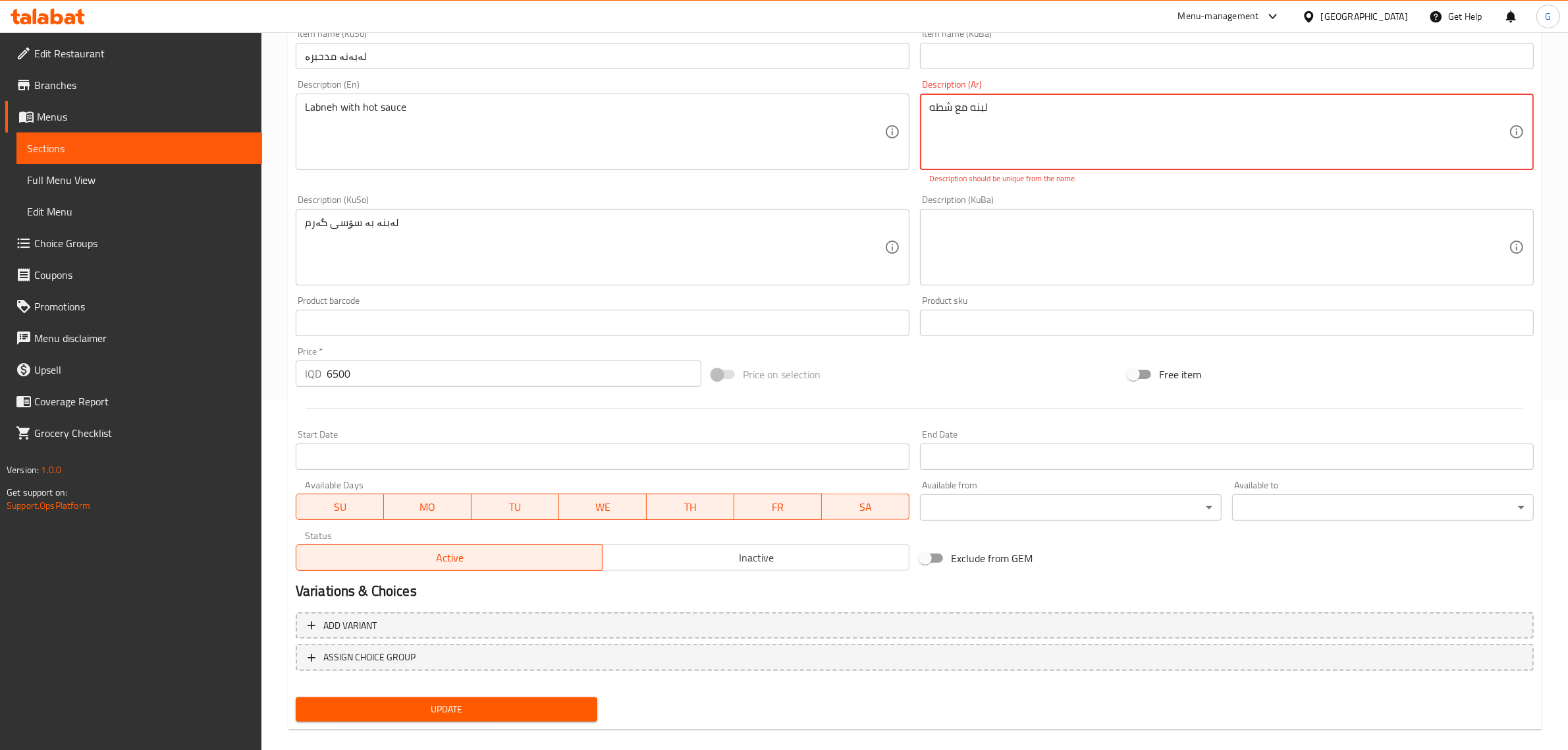
click at [524, 716] on button "Update" at bounding box center [447, 709] width 302 height 24
click at [481, 705] on span "Update" at bounding box center [447, 710] width 281 height 17
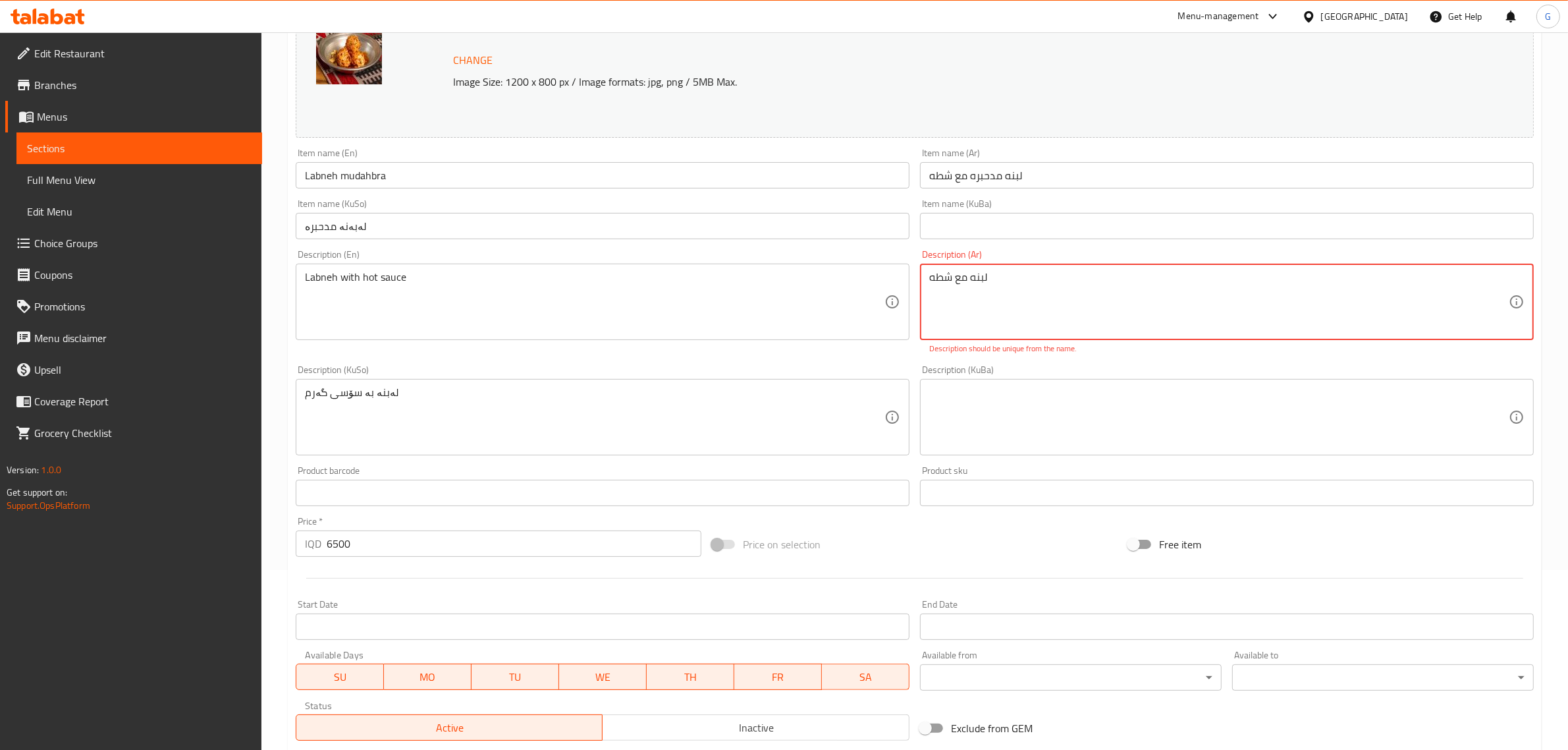
scroll to position [0, 0]
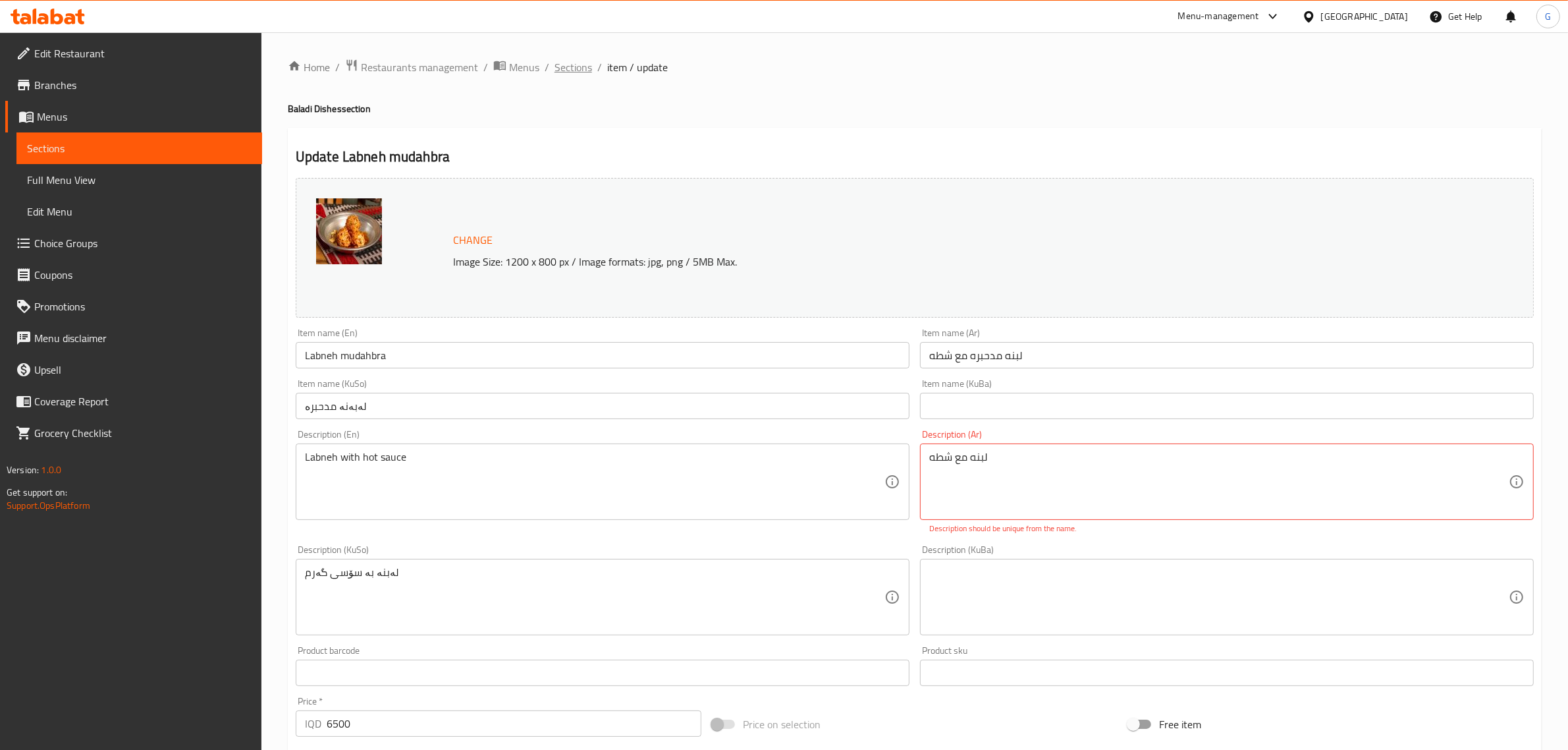
click at [567, 63] on span "Sections" at bounding box center [573, 67] width 38 height 16
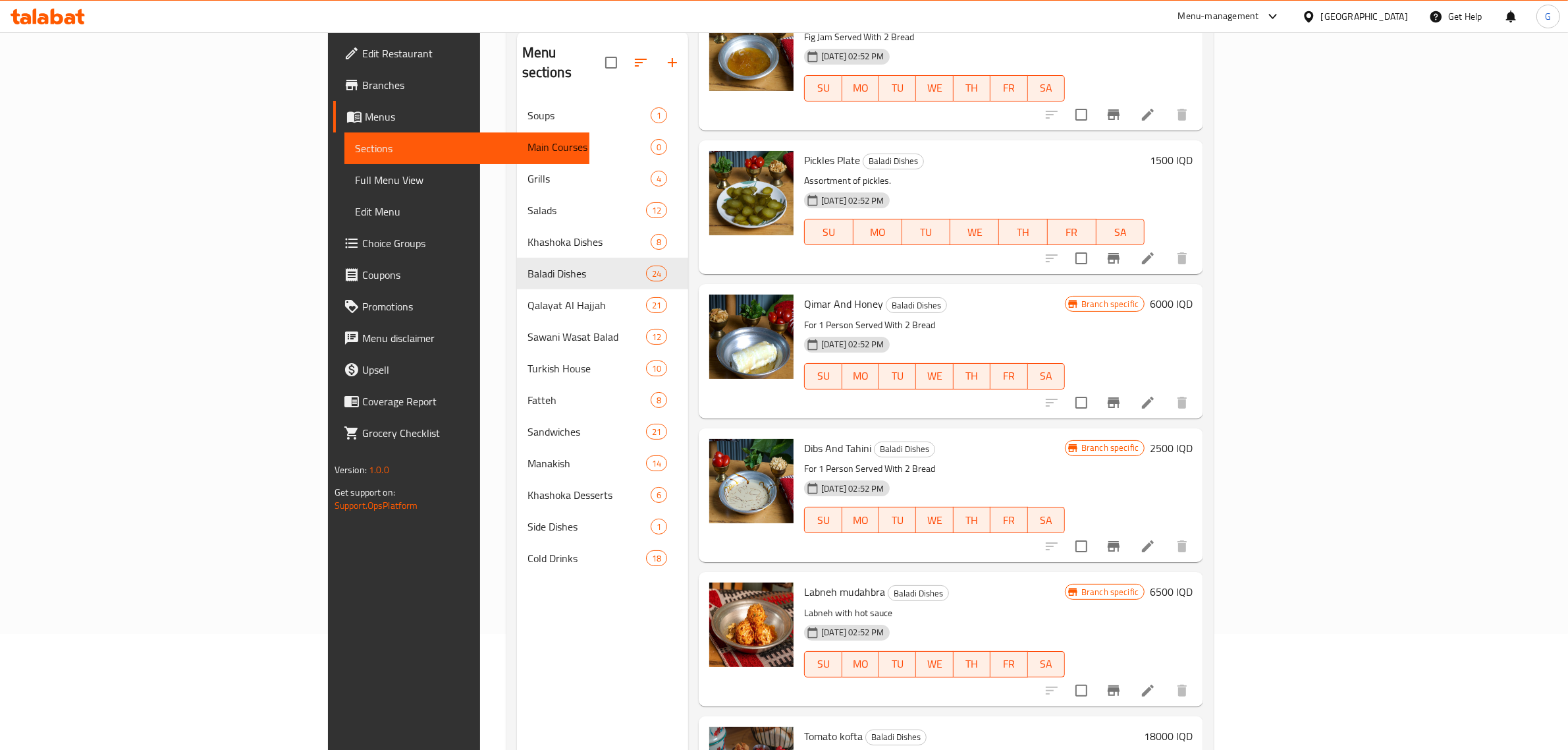
scroll to position [185, 0]
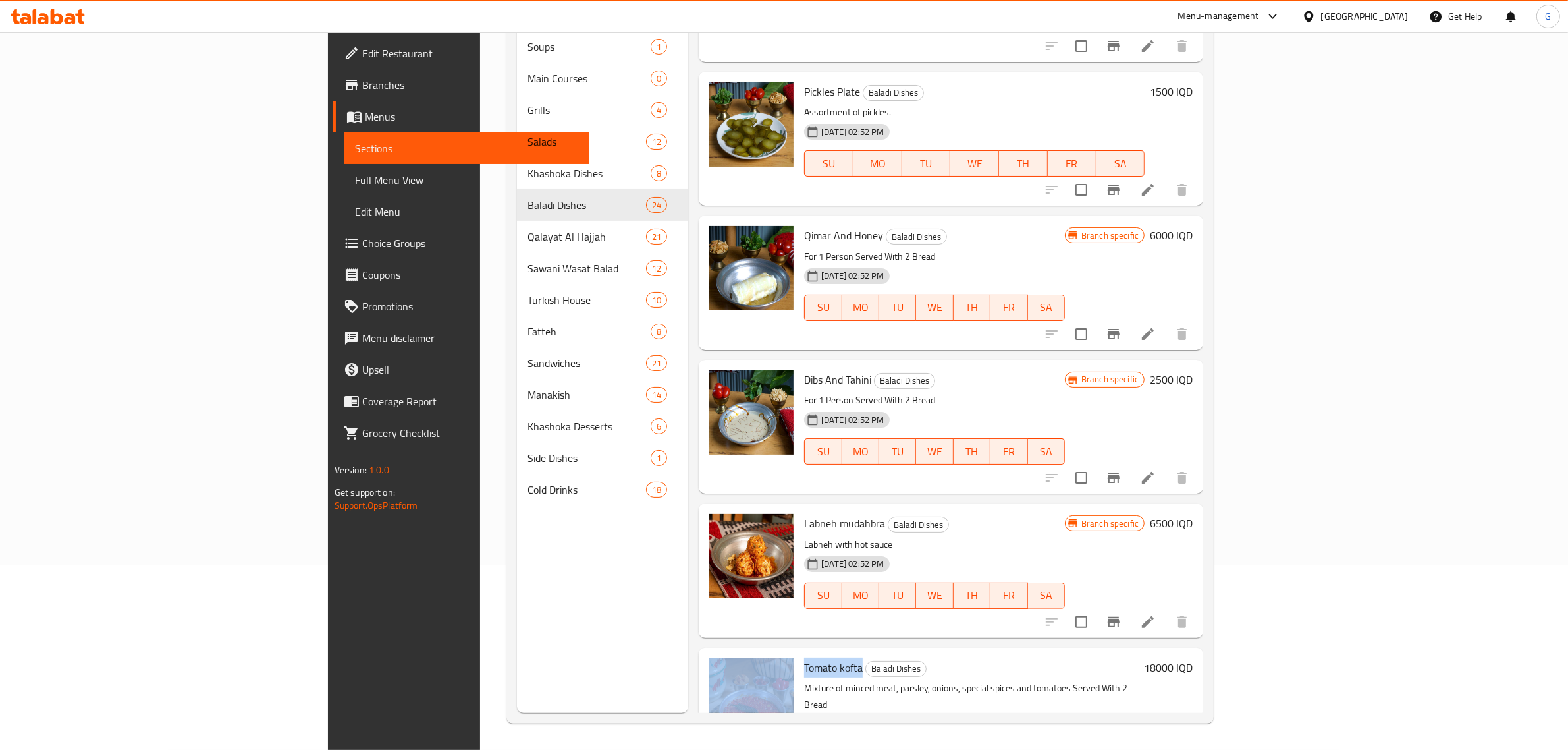
drag, startPoint x: 781, startPoint y: 600, endPoint x: 714, endPoint y: 606, distance: 67.3
click at [714, 653] on div "Tomato kofta Baladi Dishes Mixture of minced meat, parsley, onions, special spi…" at bounding box center [950, 722] width 494 height 140
copy div "Tomato kofta"
